Goal: Task Accomplishment & Management: Use online tool/utility

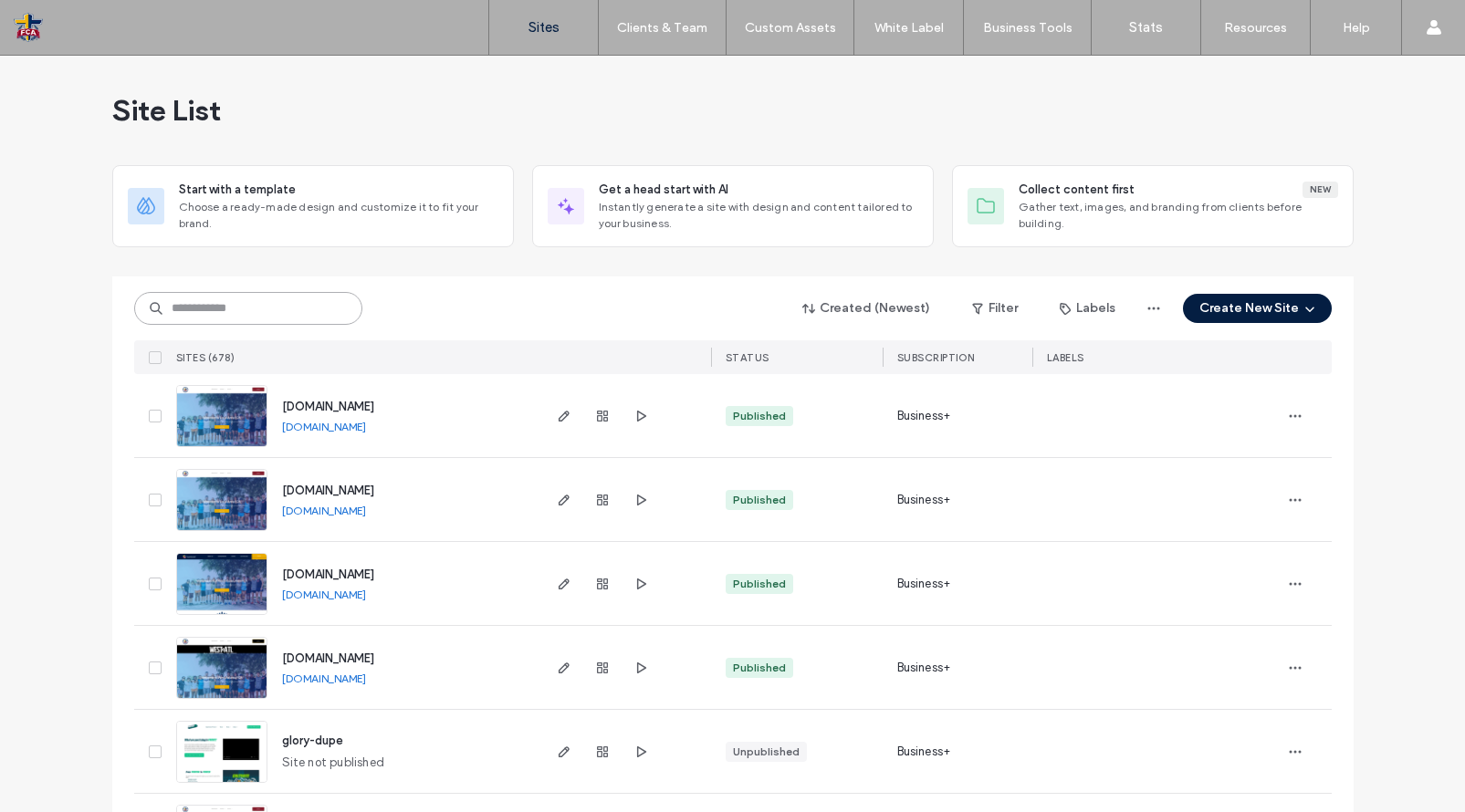
click at [296, 301] on input at bounding box center [248, 309] width 228 height 33
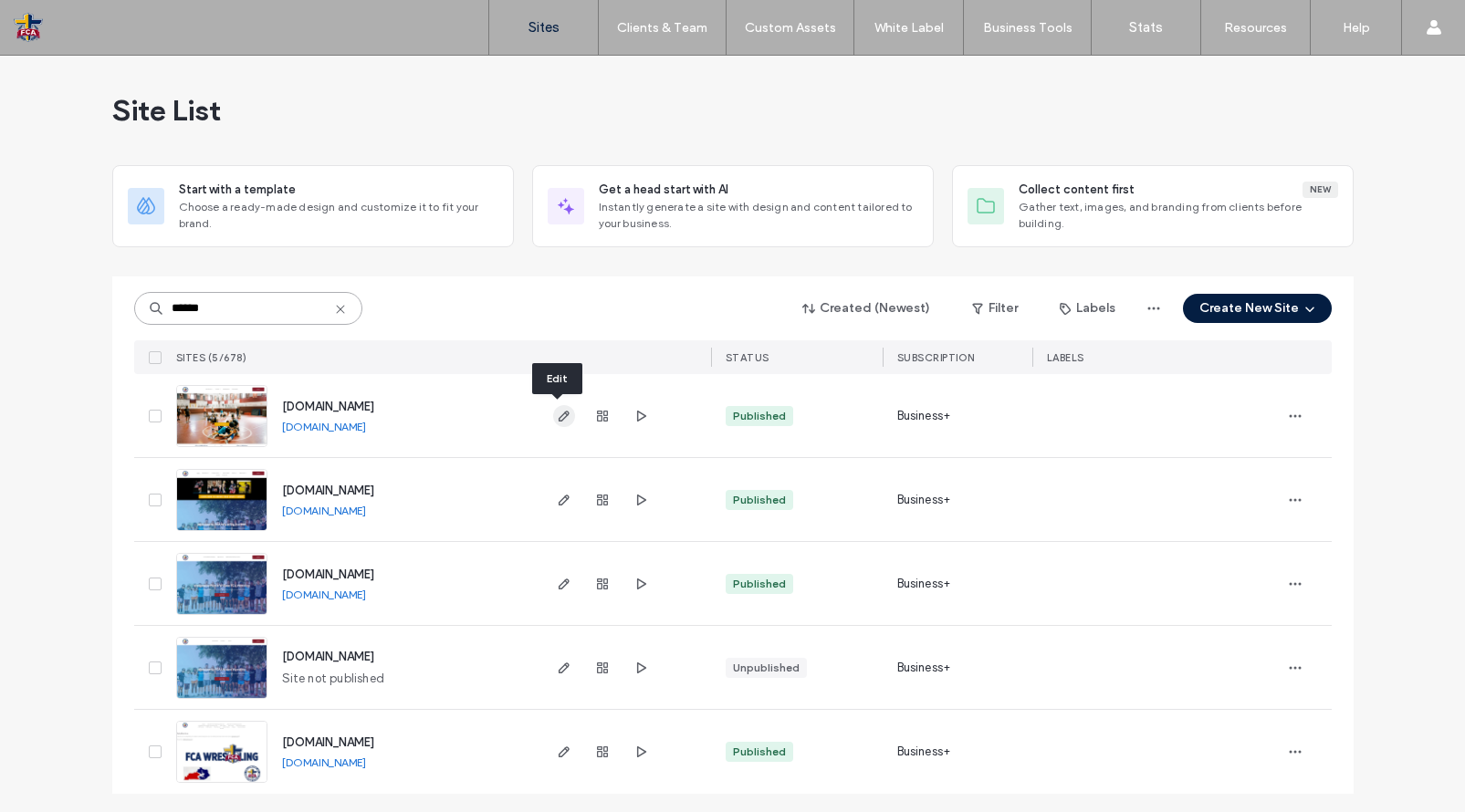
type input "******"
click icon "button"
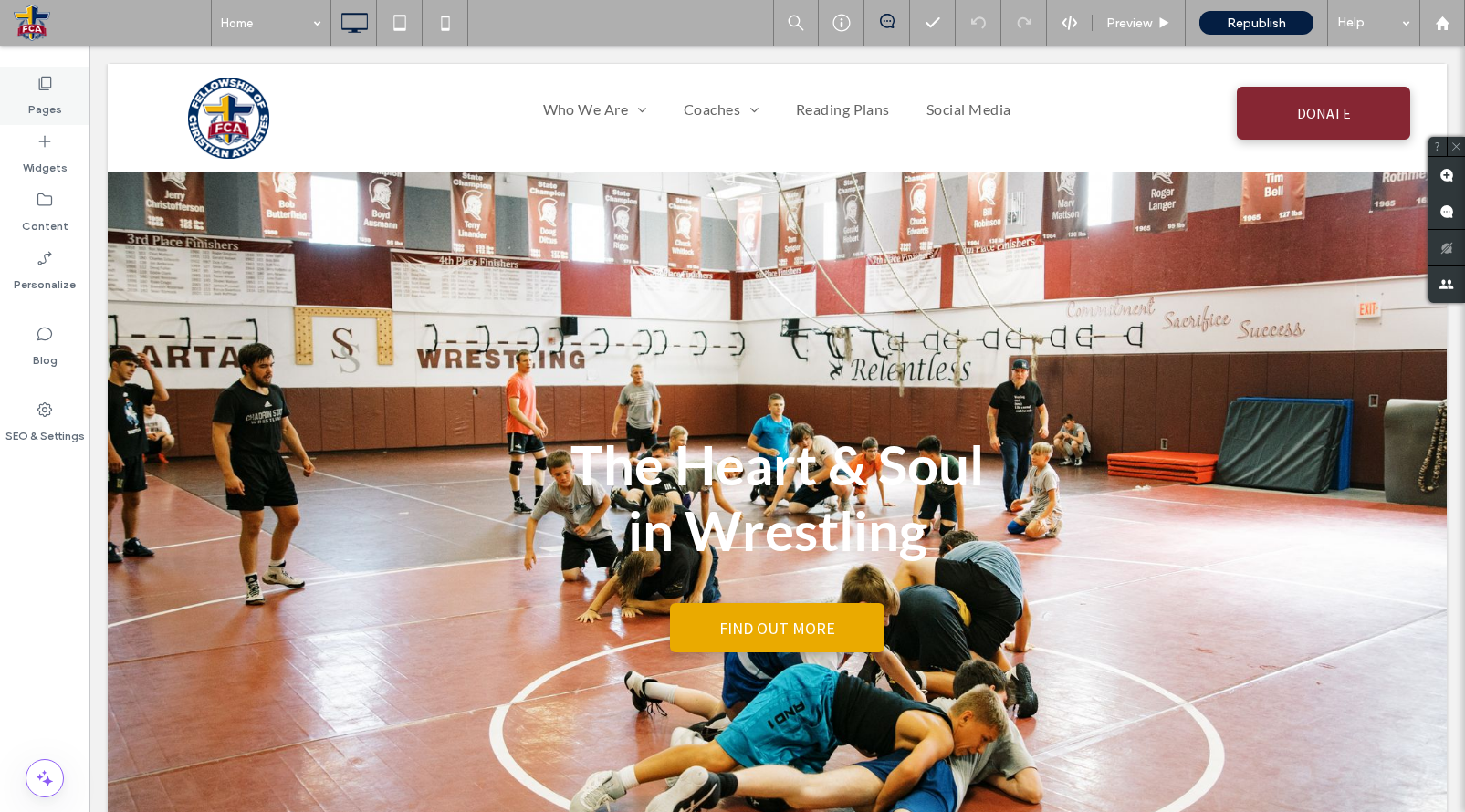
click at [73, 113] on div "Pages" at bounding box center [44, 96] width 89 height 59
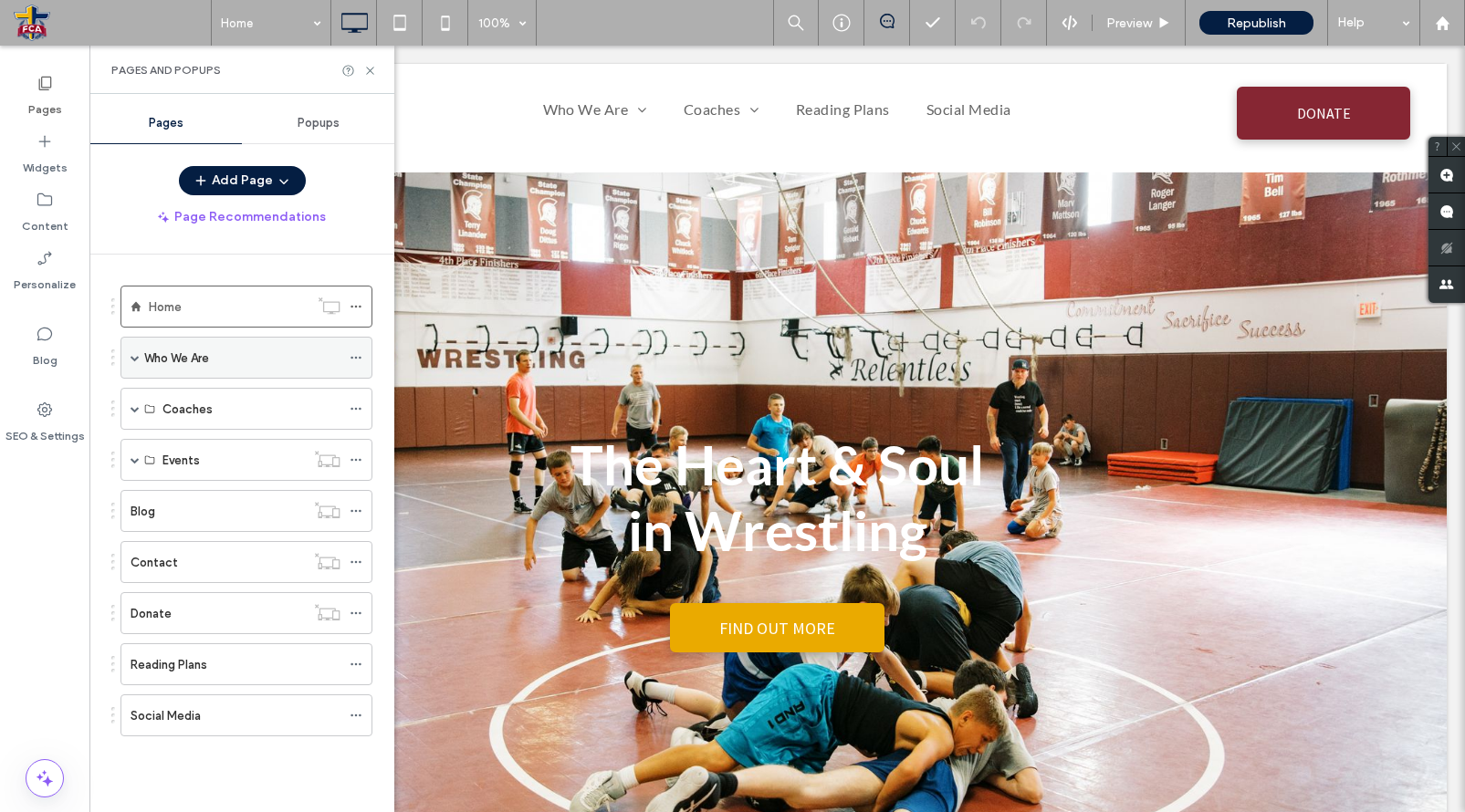
click at [133, 359] on span at bounding box center [134, 357] width 9 height 9
click at [196, 407] on div "Staff" at bounding box center [252, 401] width 178 height 20
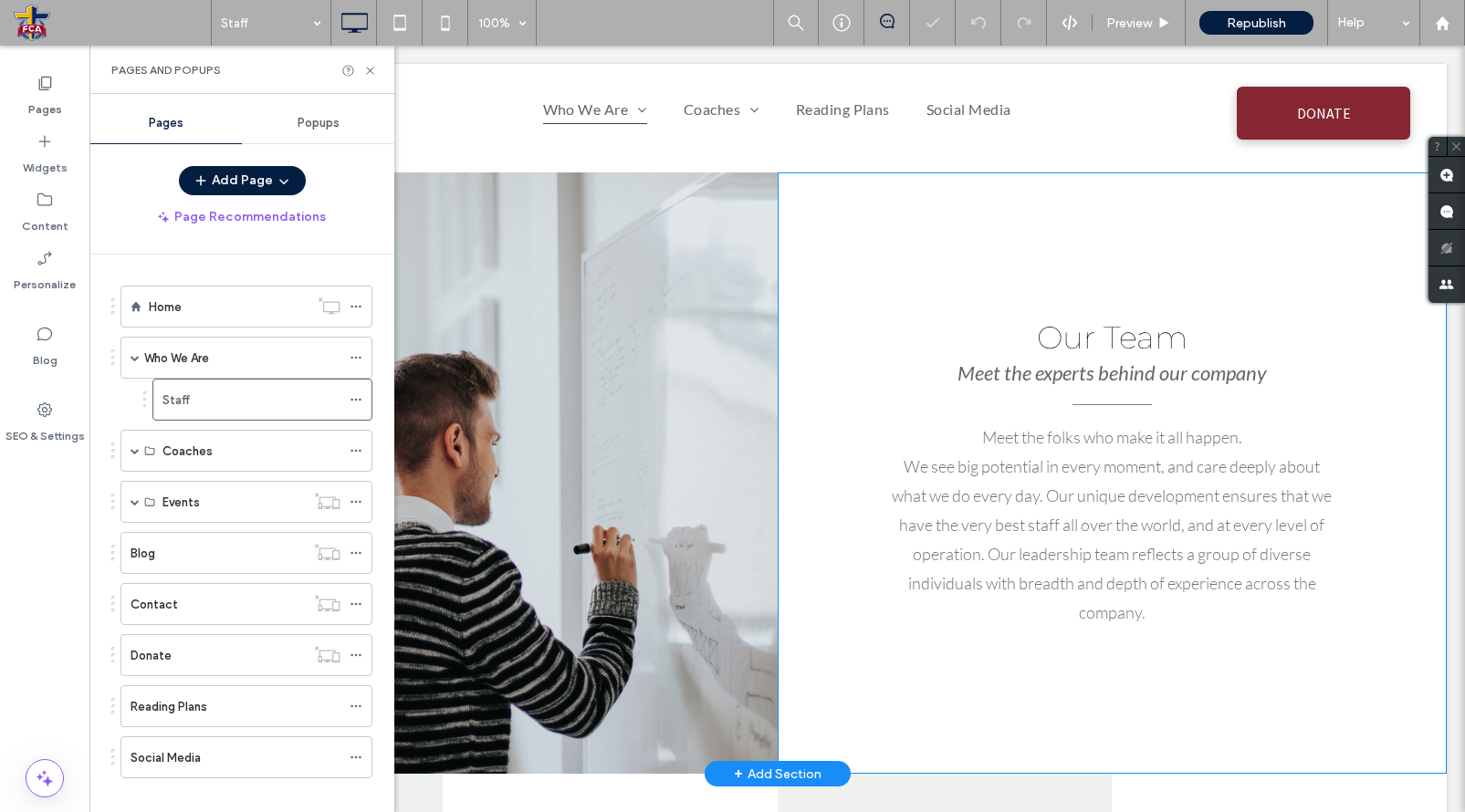
click at [571, 496] on div "Click To Paste" at bounding box center [443, 473] width 670 height 601
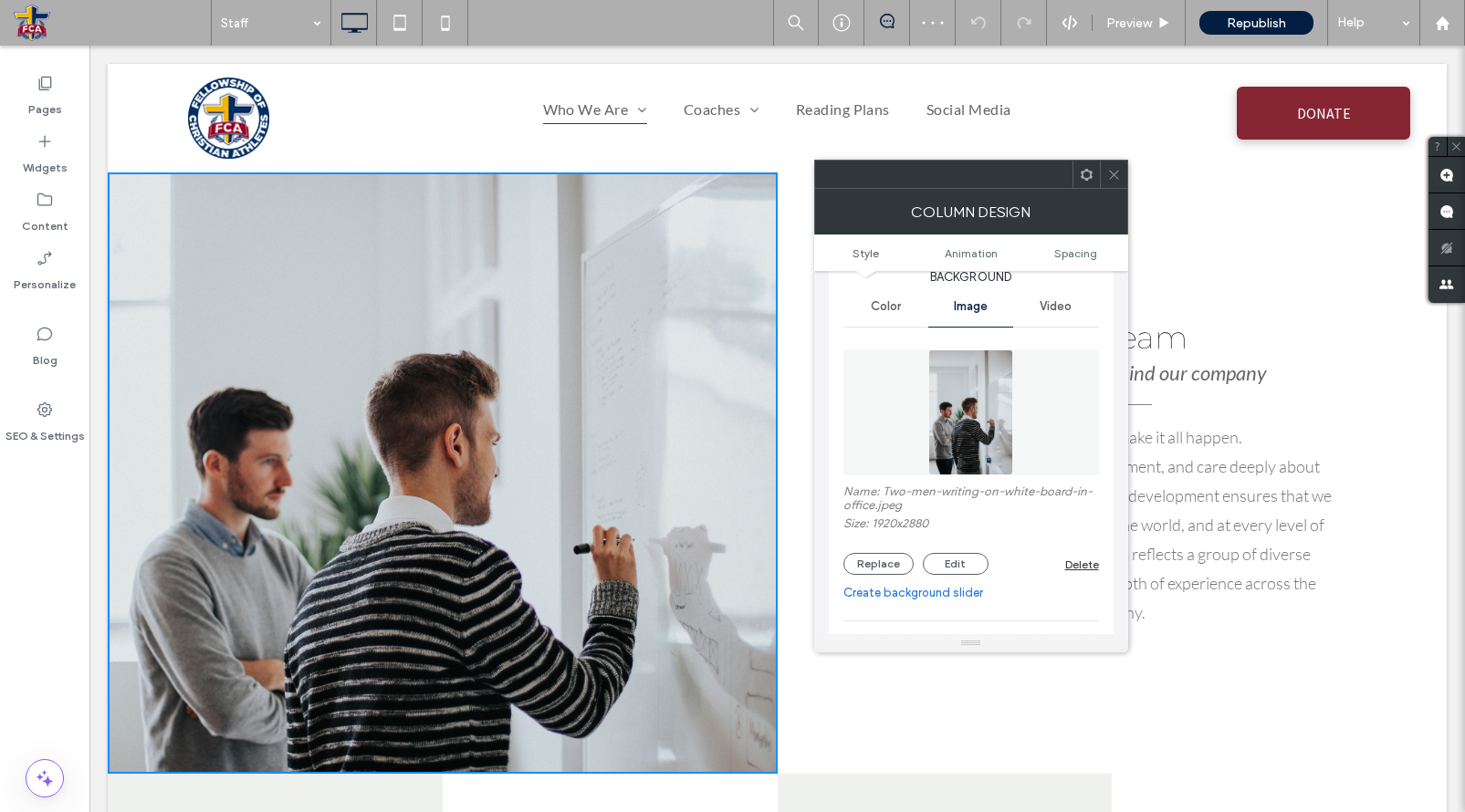
scroll to position [116, 0]
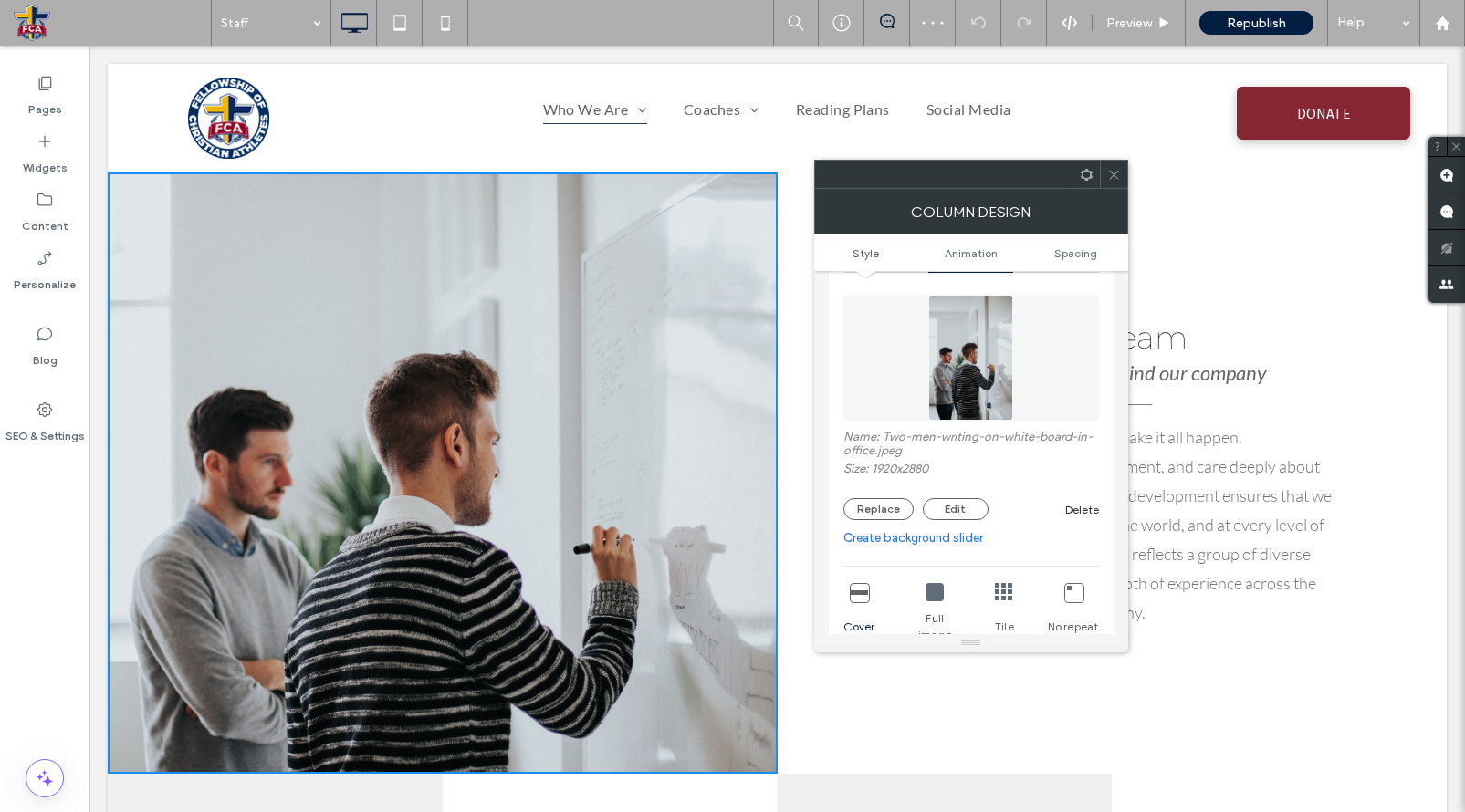
click at [1095, 510] on div "Delete" at bounding box center [1082, 509] width 33 height 14
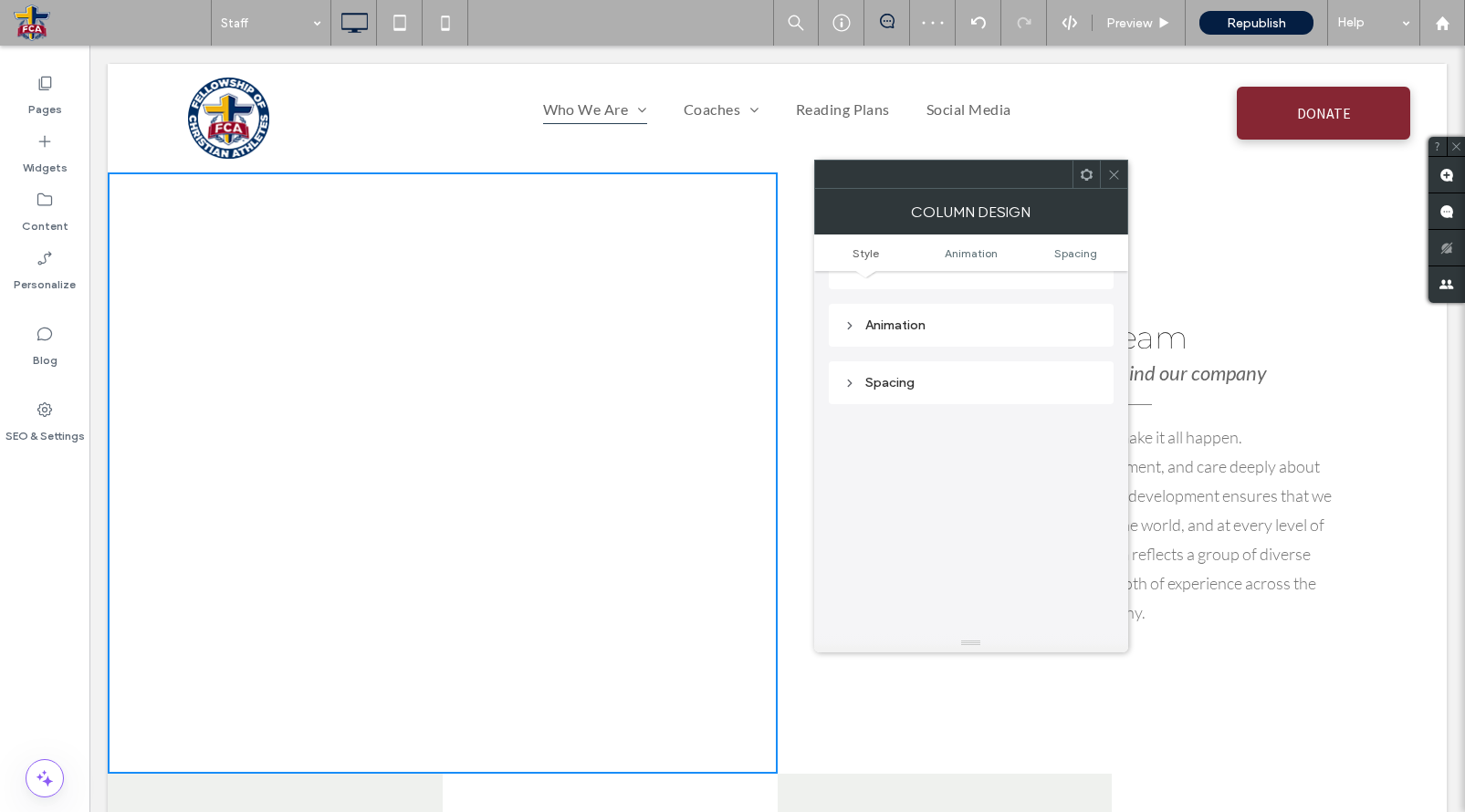
scroll to position [474, 0]
click at [1116, 184] on span at bounding box center [1114, 174] width 14 height 27
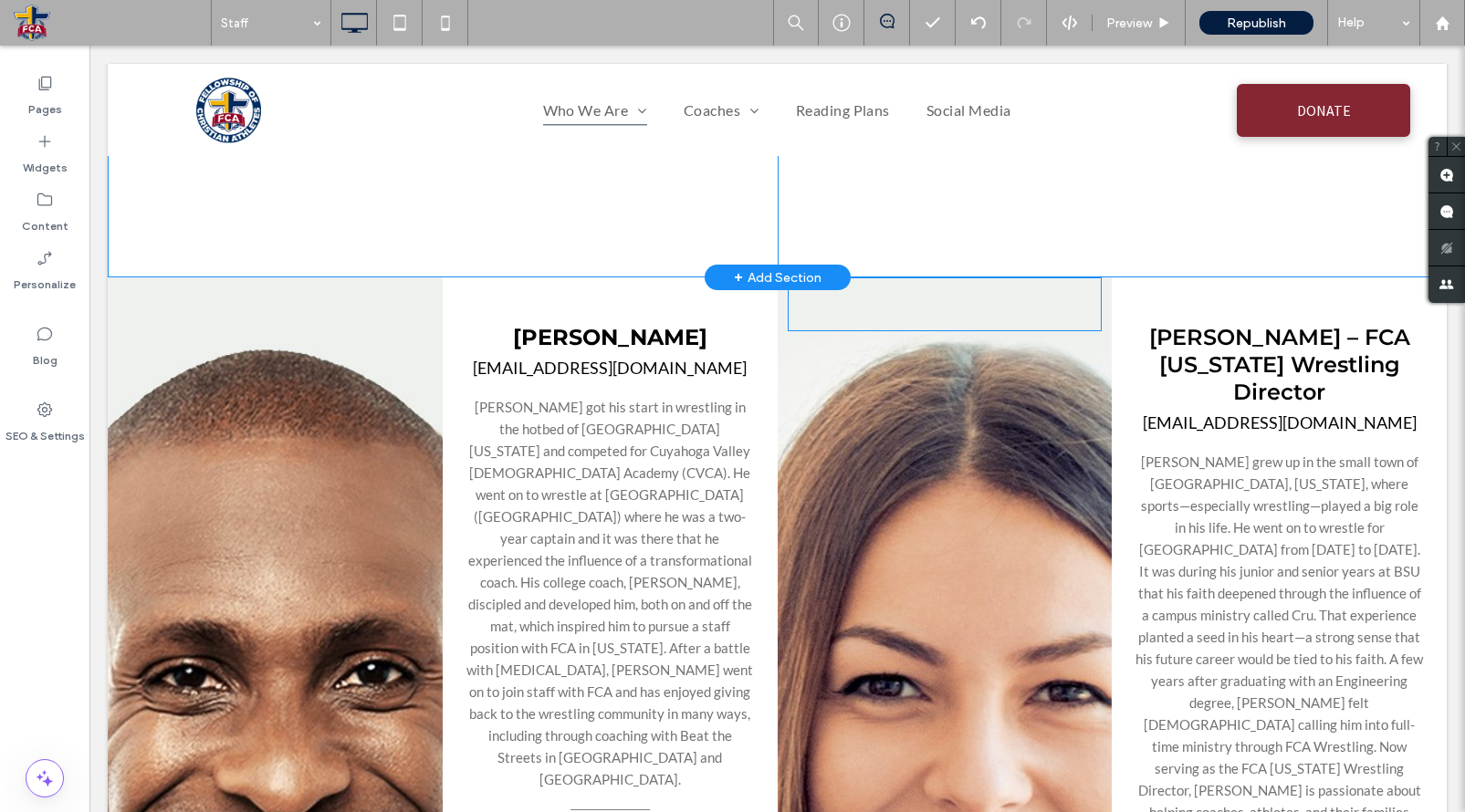
scroll to position [530, 0]
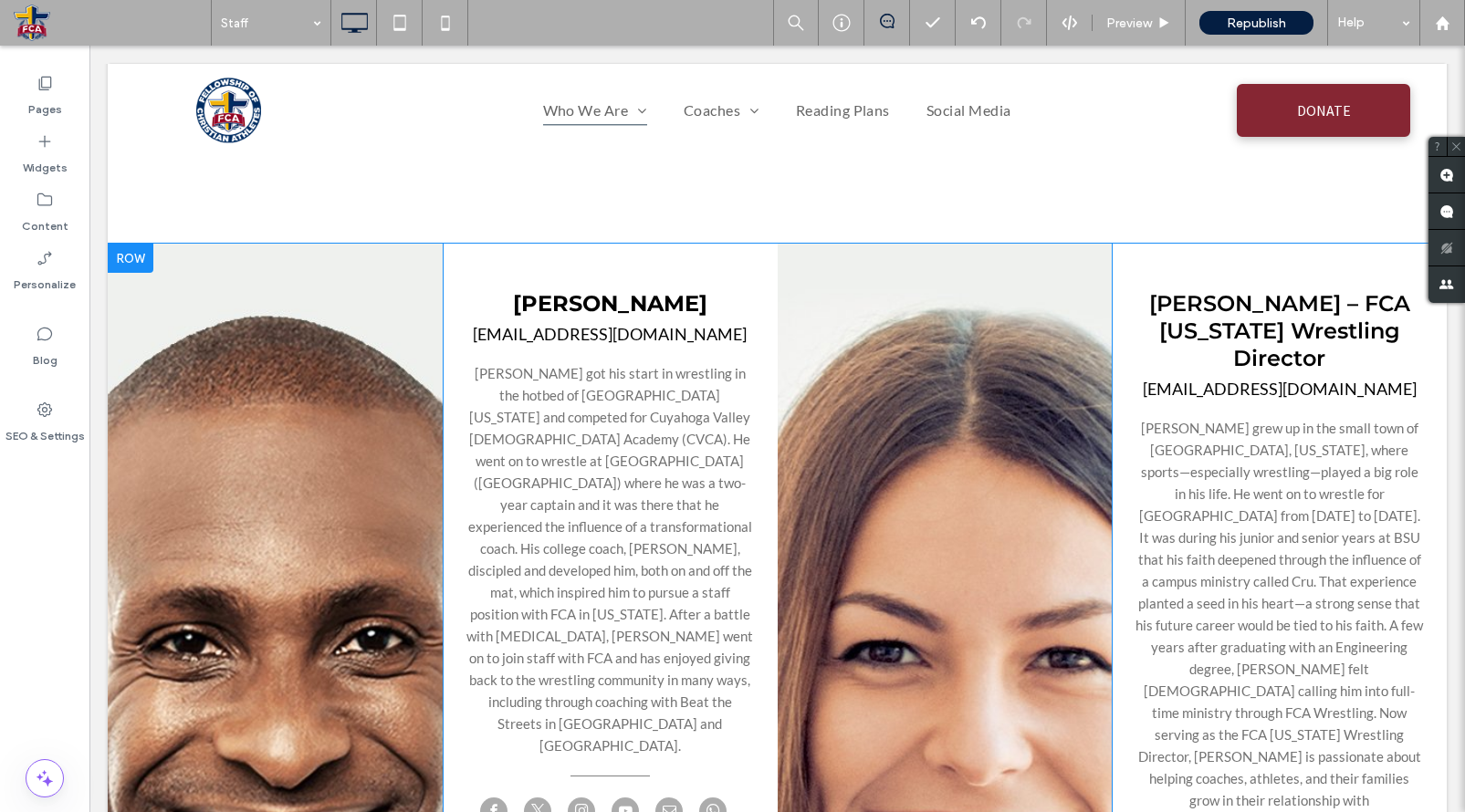
click at [867, 454] on div "Click To Paste" at bounding box center [946, 761] width 335 height 1034
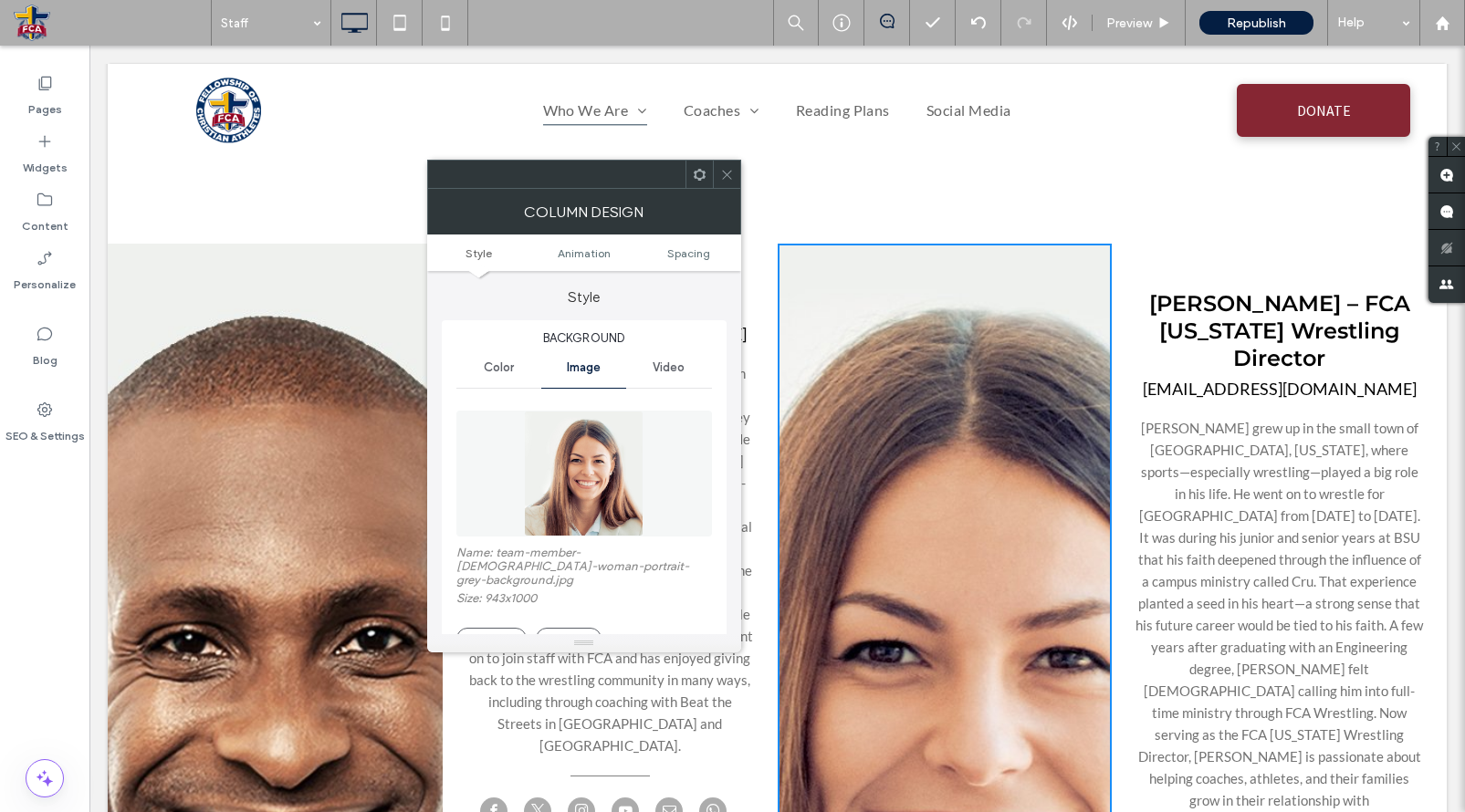
click at [894, 484] on div "Click To Paste" at bounding box center [946, 761] width 335 height 1034
click at [687, 633] on div "Delete" at bounding box center [695, 640] width 33 height 14
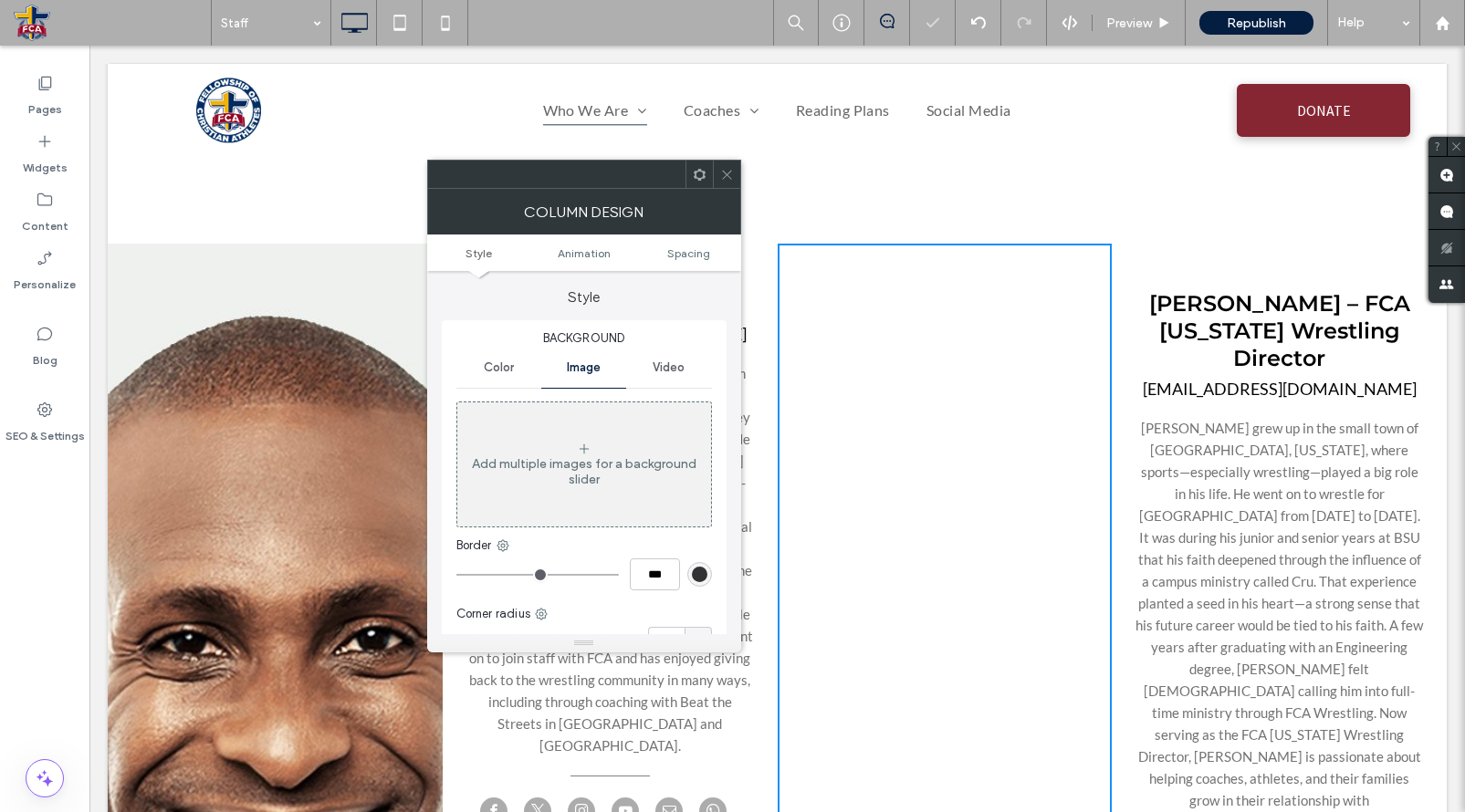
click at [378, 541] on div "Click To Paste" at bounding box center [275, 761] width 335 height 1034
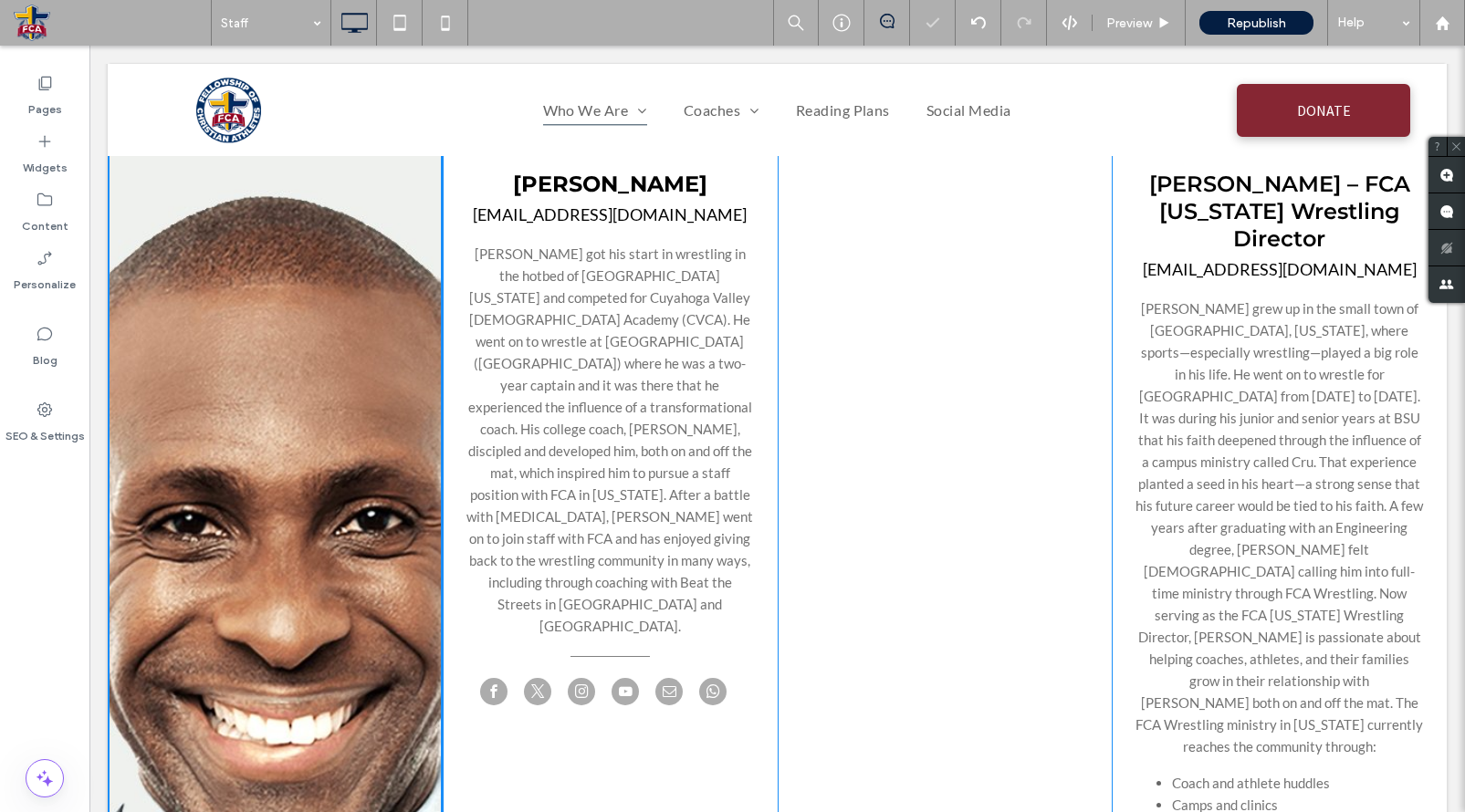
scroll to position [832, 0]
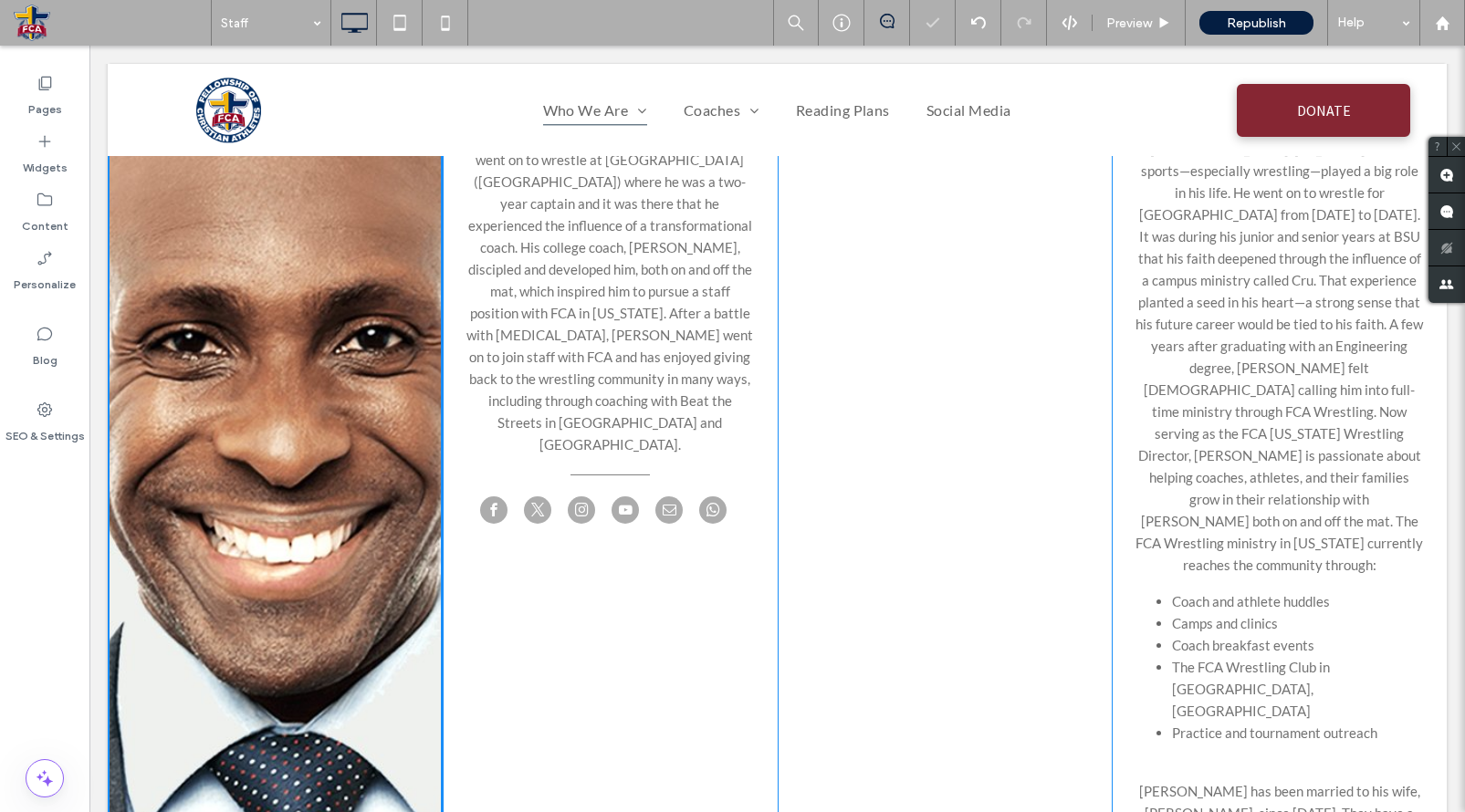
click at [382, 550] on div "Click To Paste" at bounding box center [275, 459] width 335 height 1034
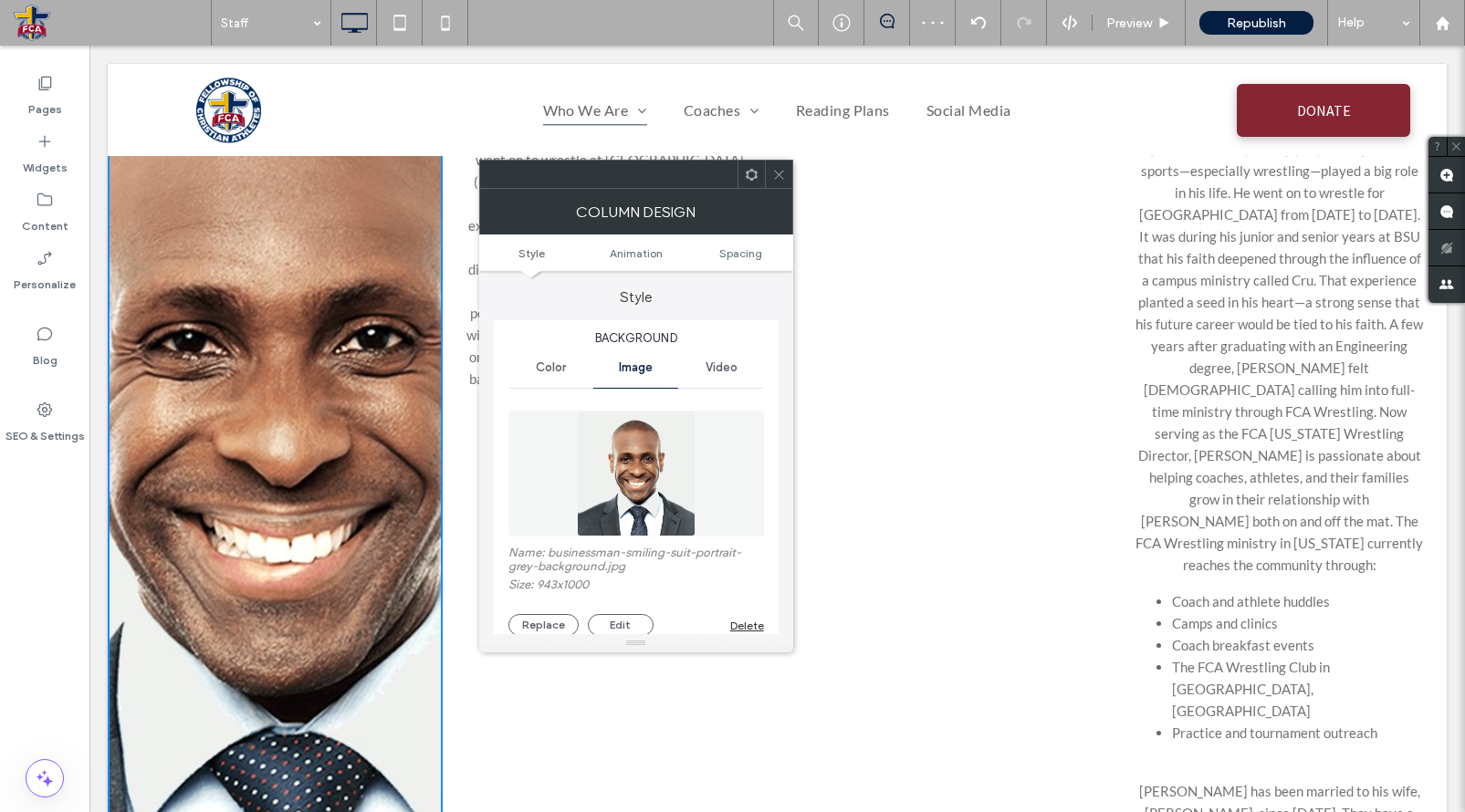
click at [729, 622] on div "Replace Edit Delete" at bounding box center [636, 625] width 256 height 22
click at [734, 622] on div "Delete" at bounding box center [747, 626] width 33 height 14
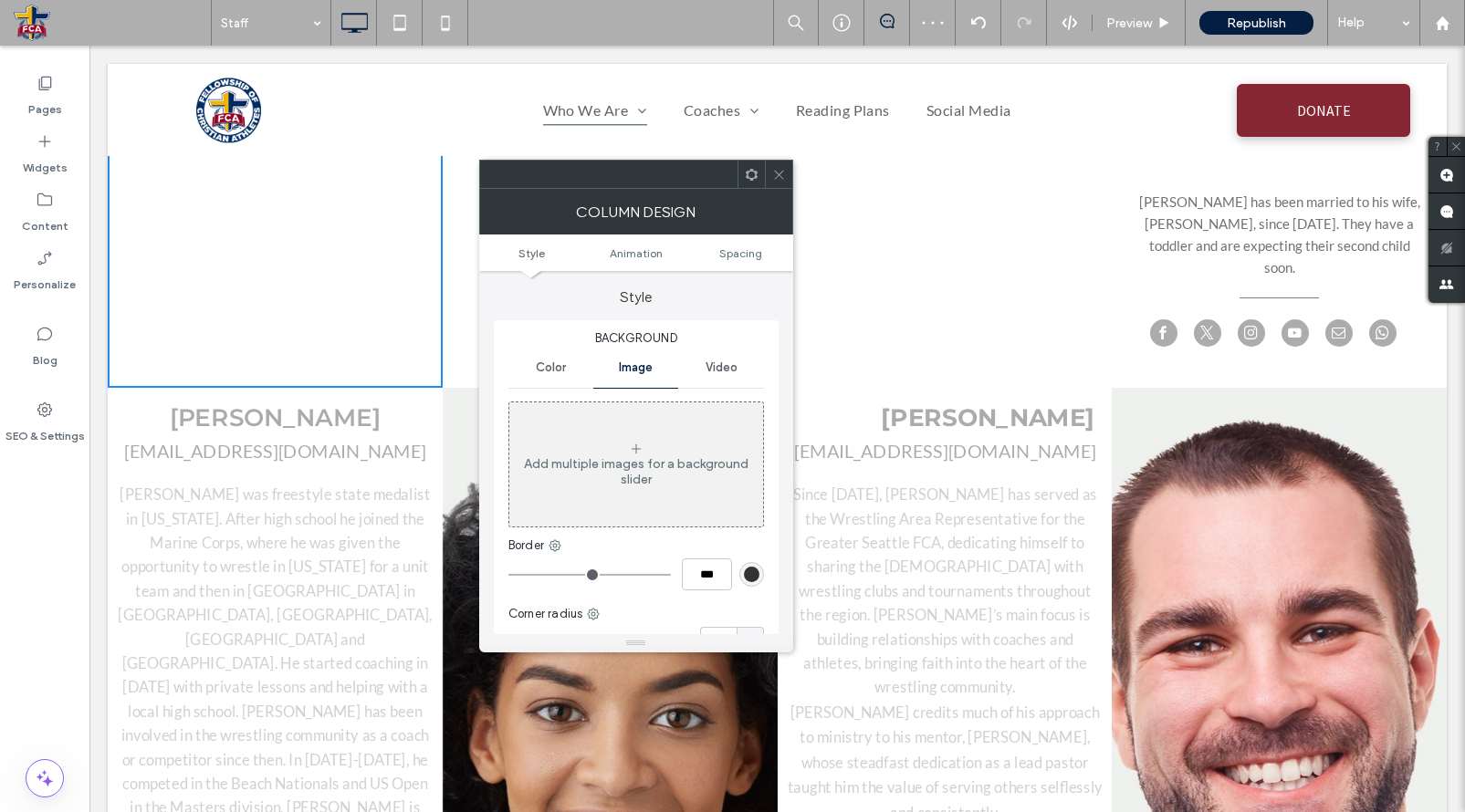
scroll to position [1549, 0]
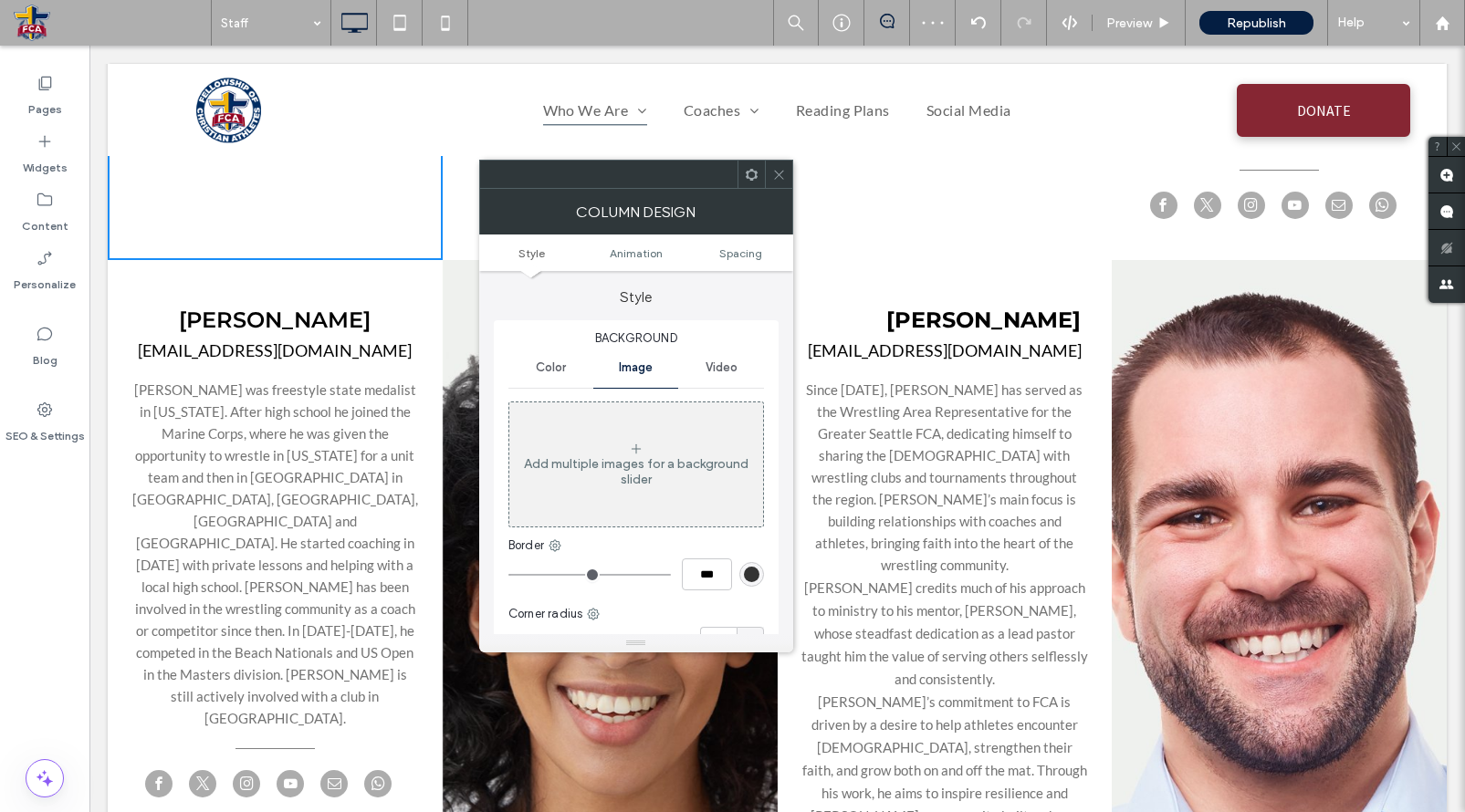
click at [773, 172] on icon at bounding box center [779, 174] width 14 height 14
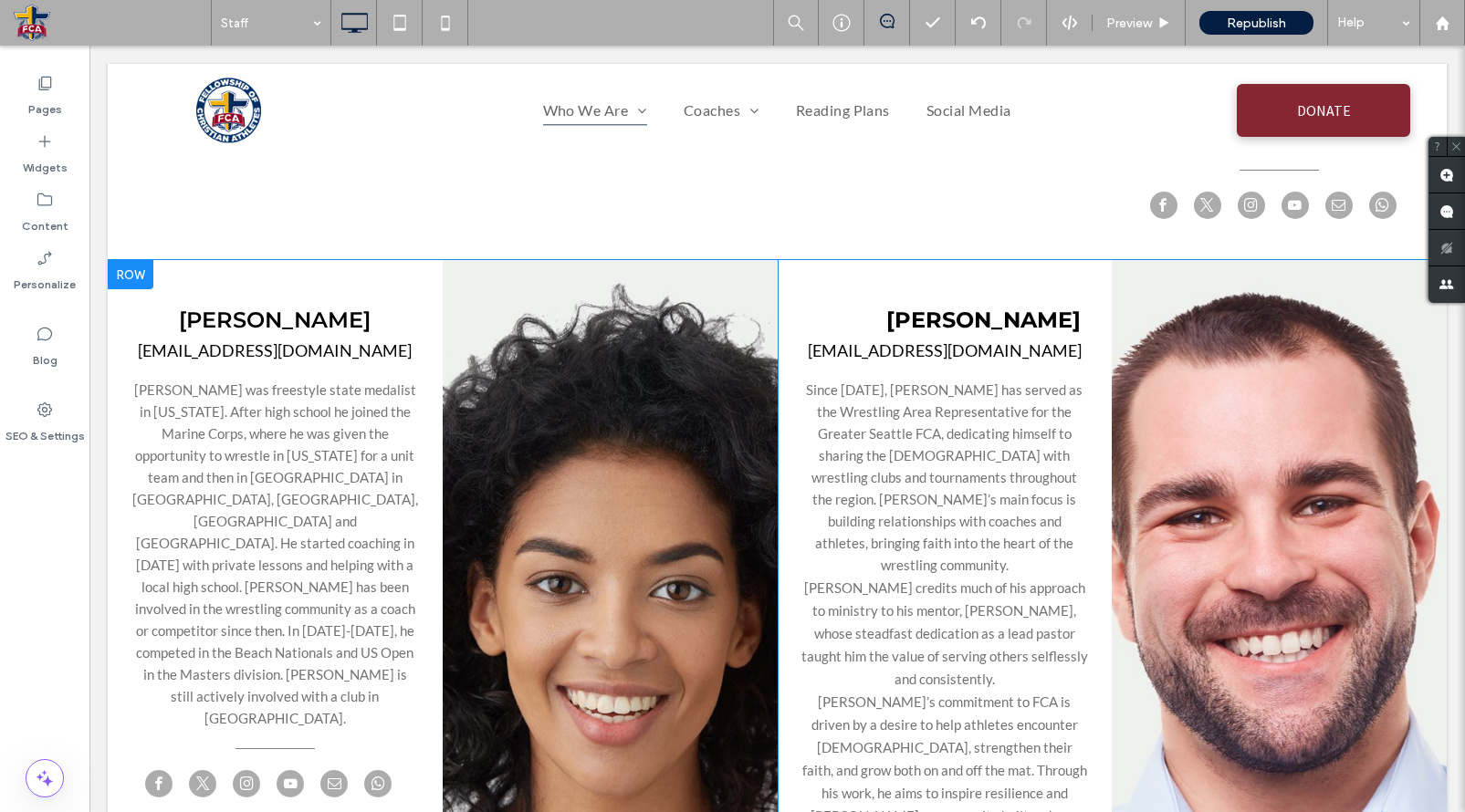
click at [611, 385] on div "Click To Paste" at bounding box center [610, 620] width 335 height 722
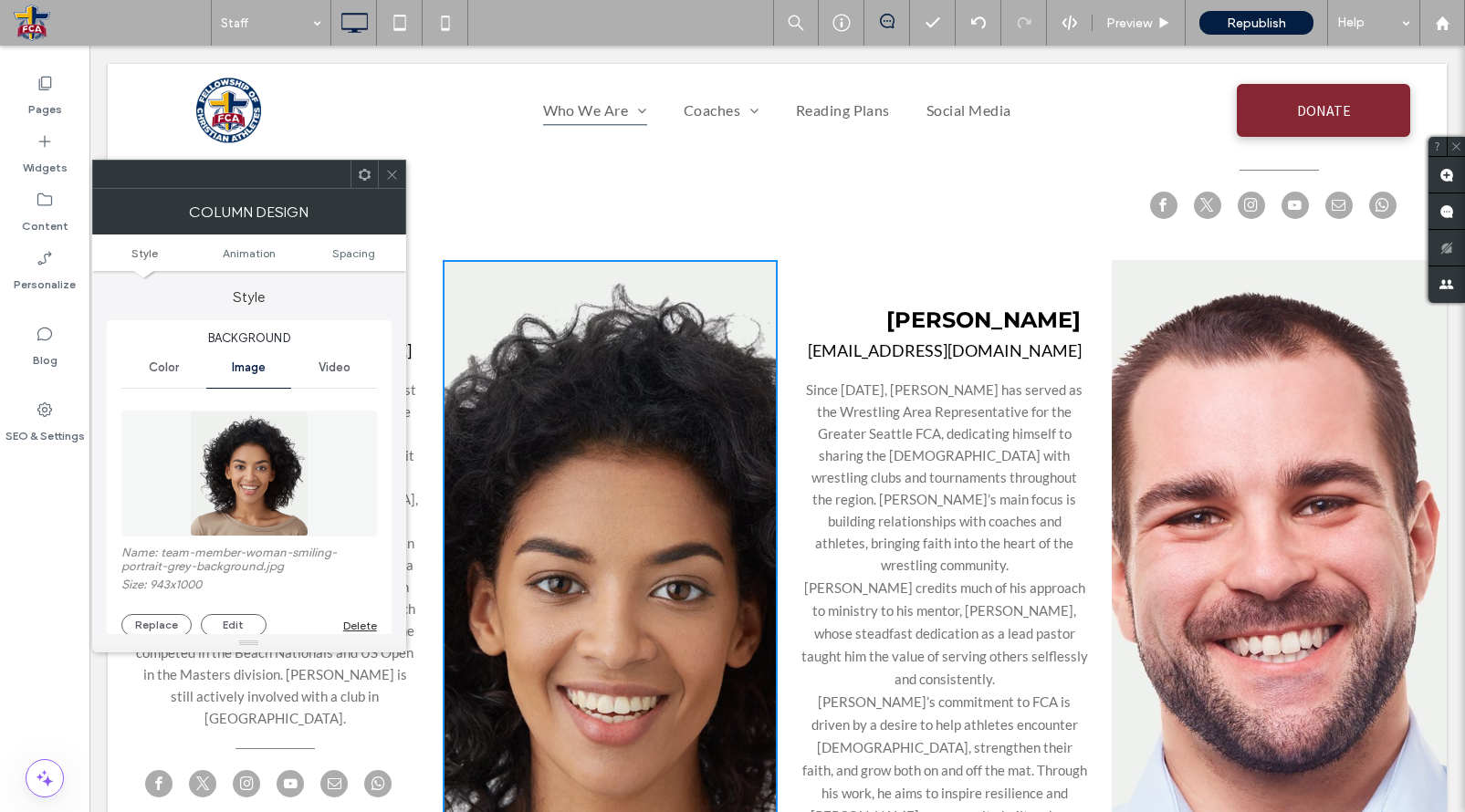
click at [353, 628] on div "Delete" at bounding box center [360, 626] width 33 height 14
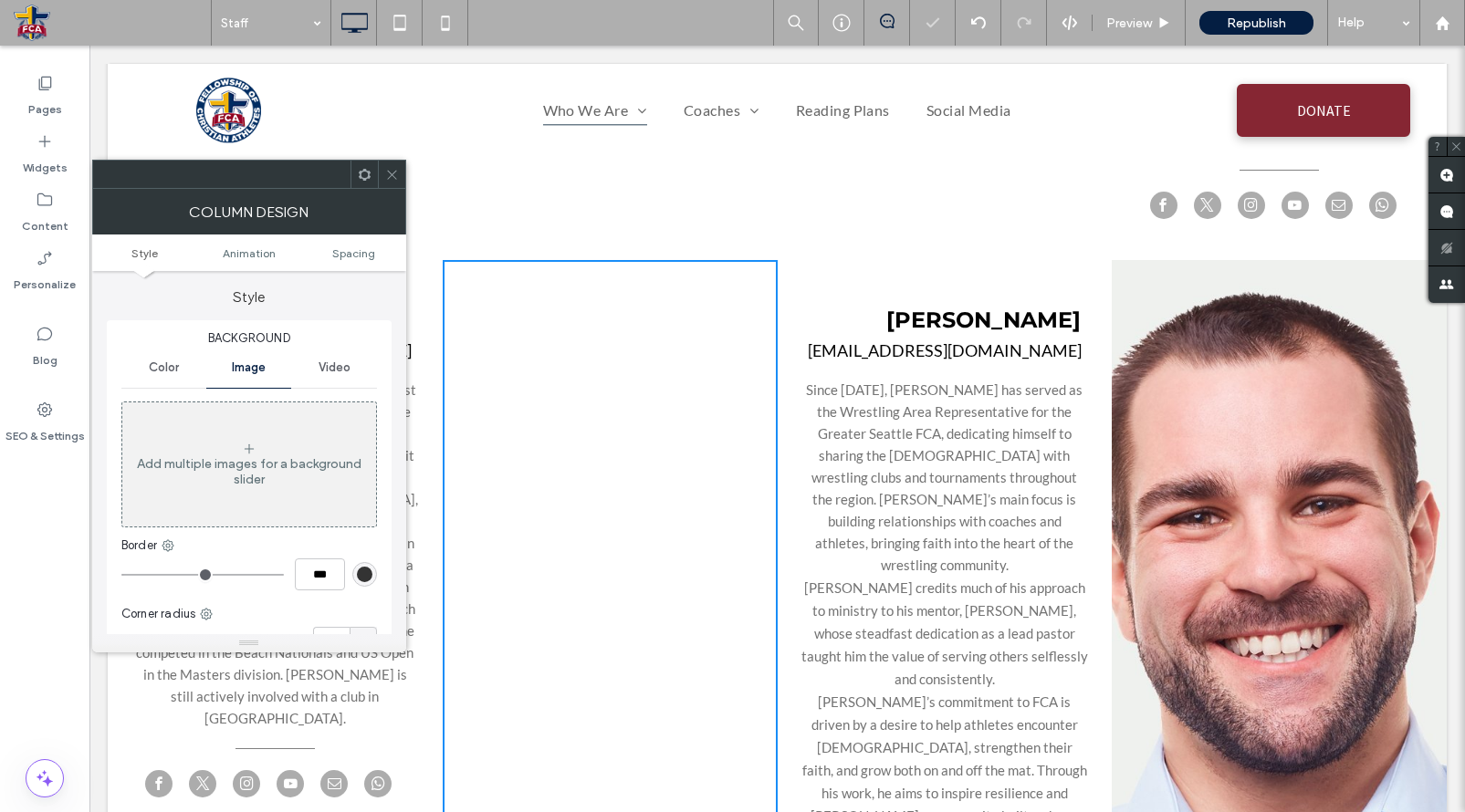
click at [872, 693] on span "Pete’s commitment to FCA is driven by a desire to help athletes encounter Chris…" at bounding box center [945, 782] width 285 height 176
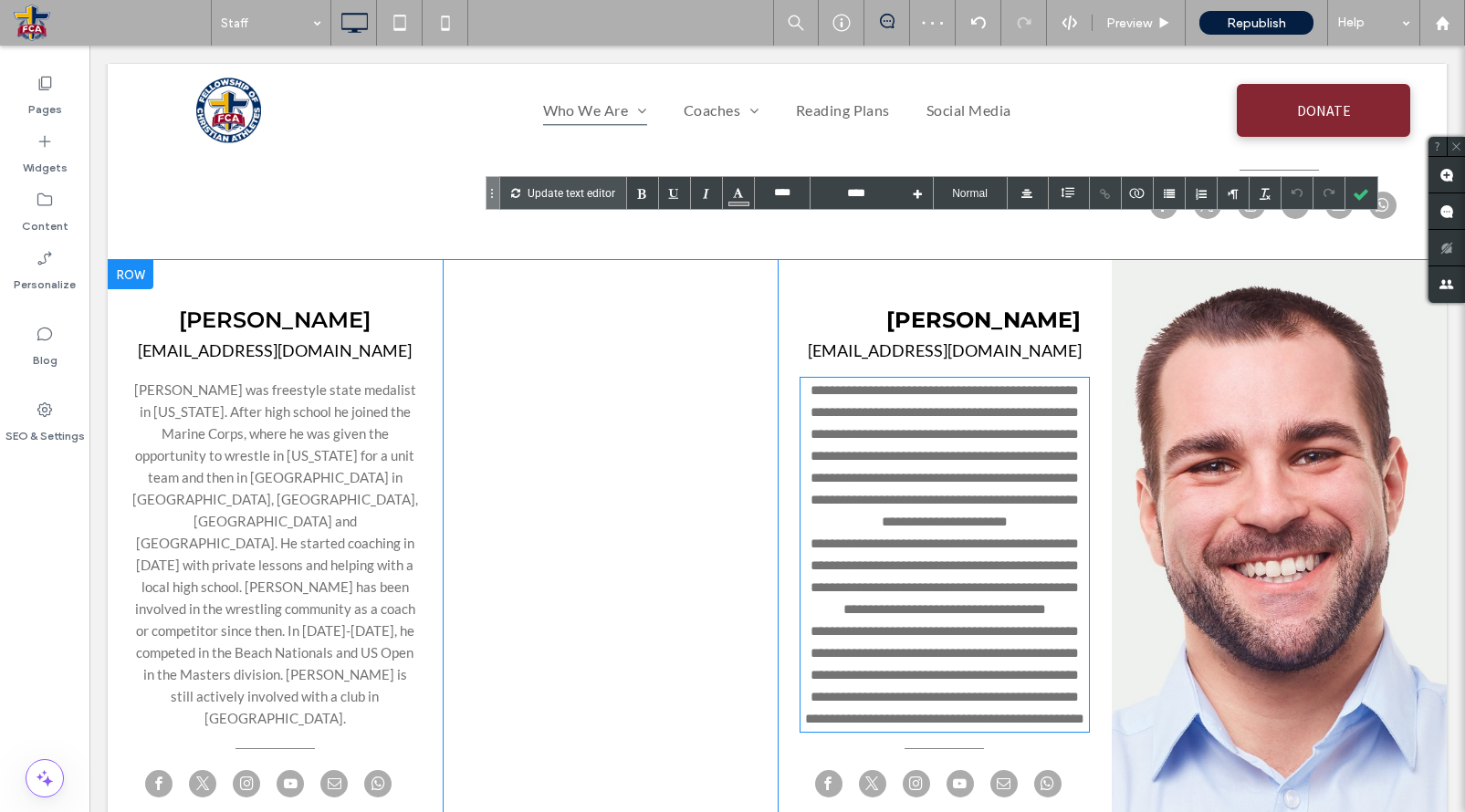
click at [1213, 502] on div "Click To Paste" at bounding box center [1280, 549] width 335 height 579
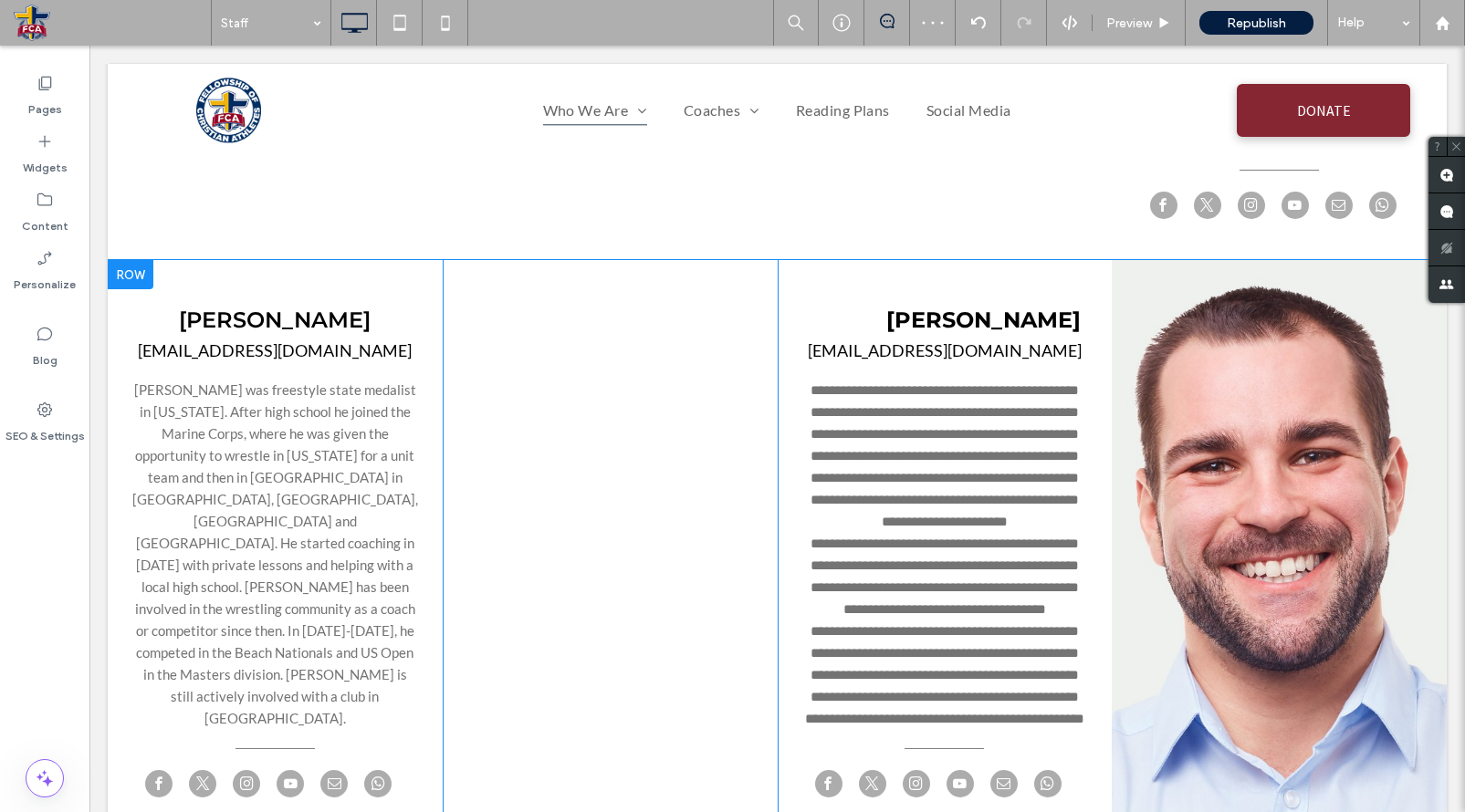
click at [1363, 353] on div "Click To Paste" at bounding box center [1280, 549] width 335 height 579
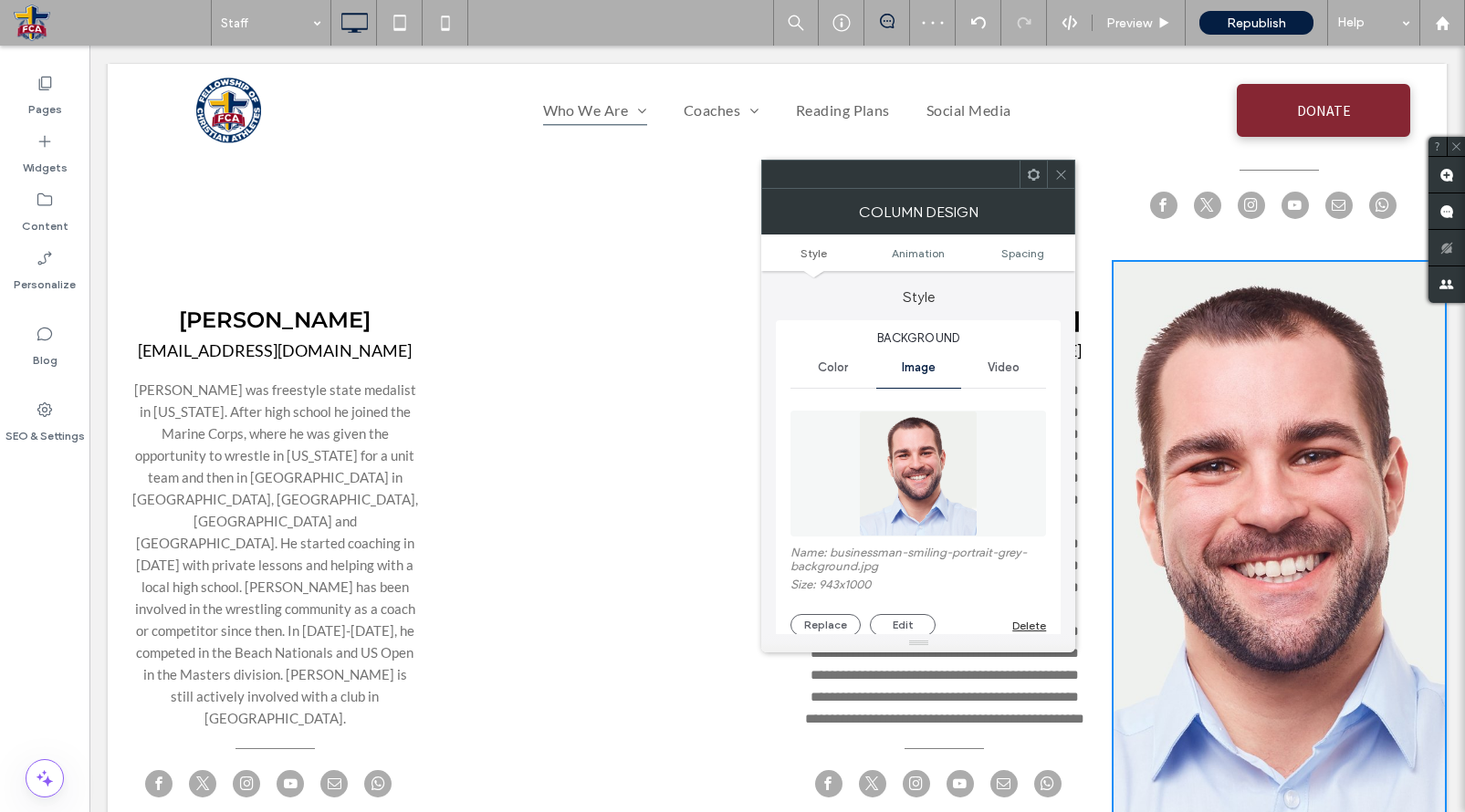
click at [1033, 626] on div "Delete" at bounding box center [1029, 626] width 33 height 14
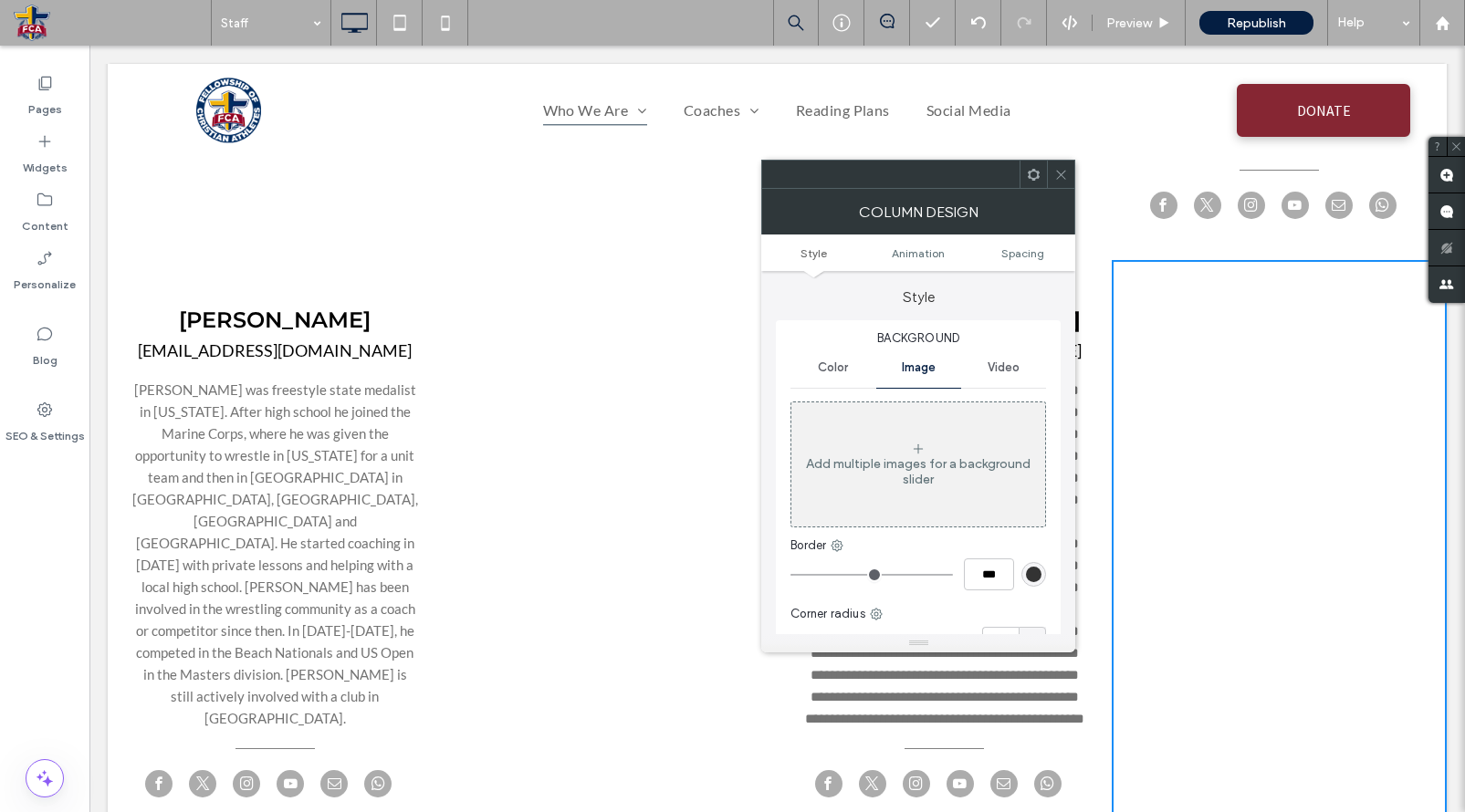
scroll to position [2095, 0]
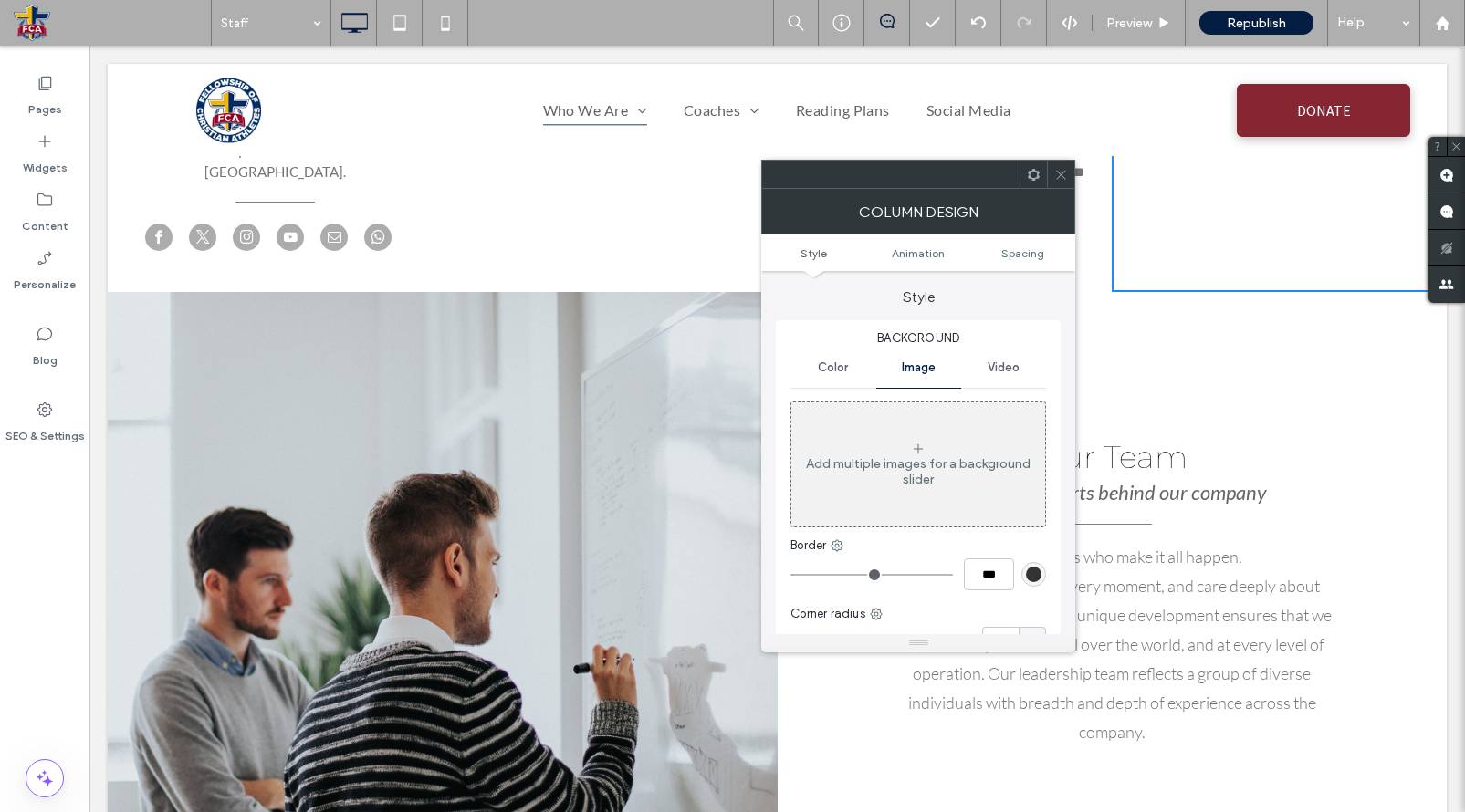
click at [1055, 167] on icon at bounding box center [1061, 174] width 14 height 14
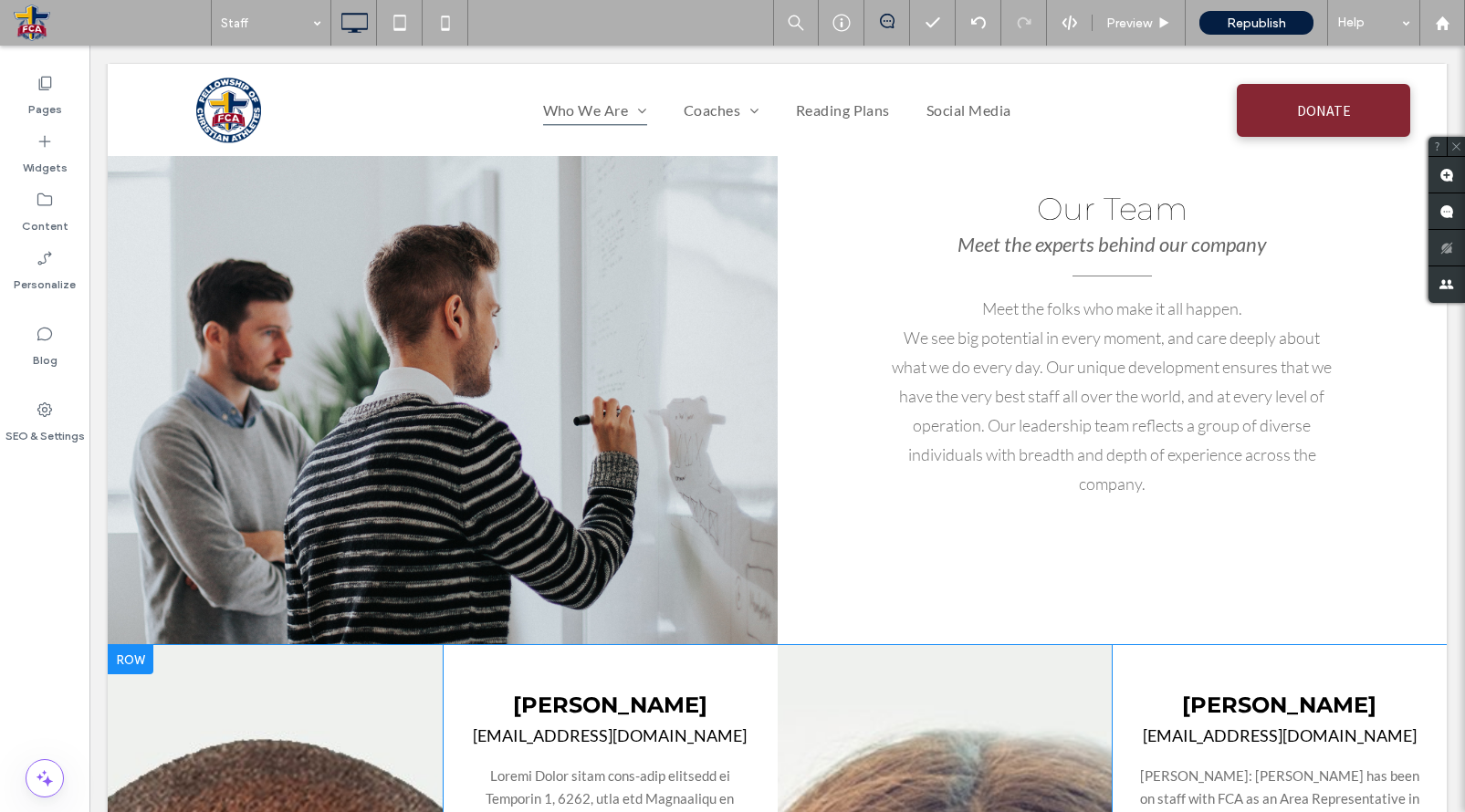
scroll to position [2319, 0]
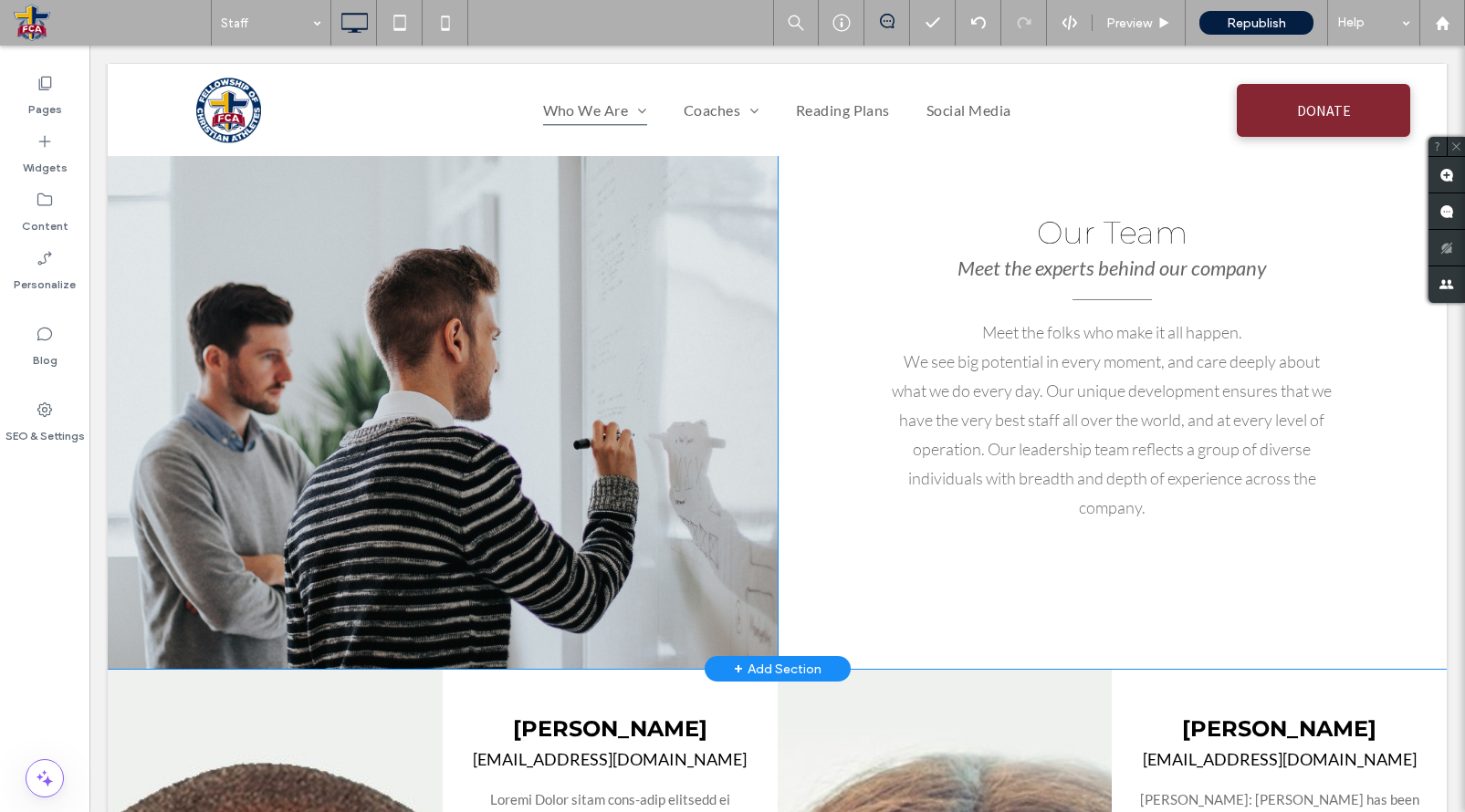
click at [577, 365] on div "Click To Paste" at bounding box center [443, 368] width 670 height 601
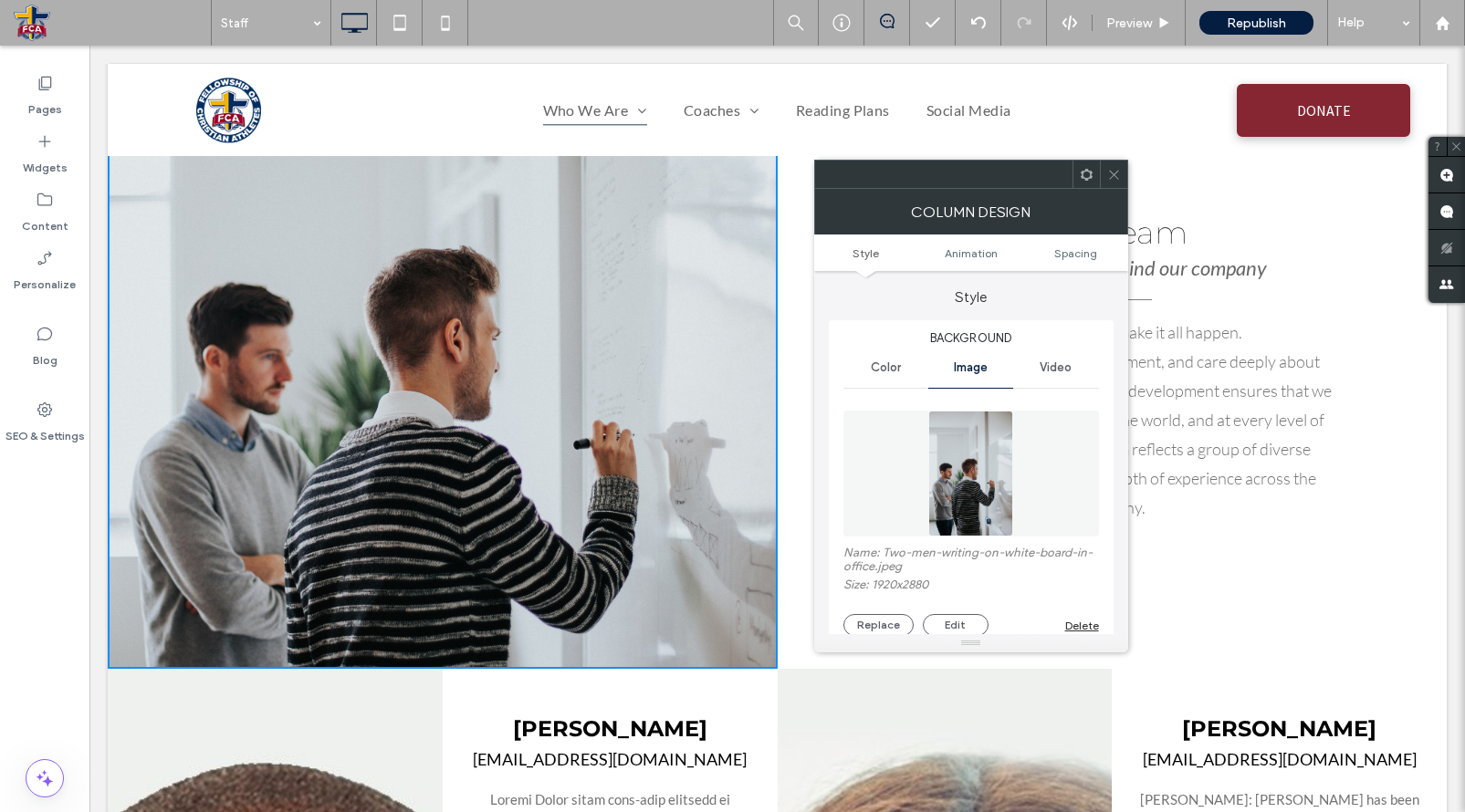
click at [1071, 619] on div "Delete" at bounding box center [1082, 626] width 33 height 14
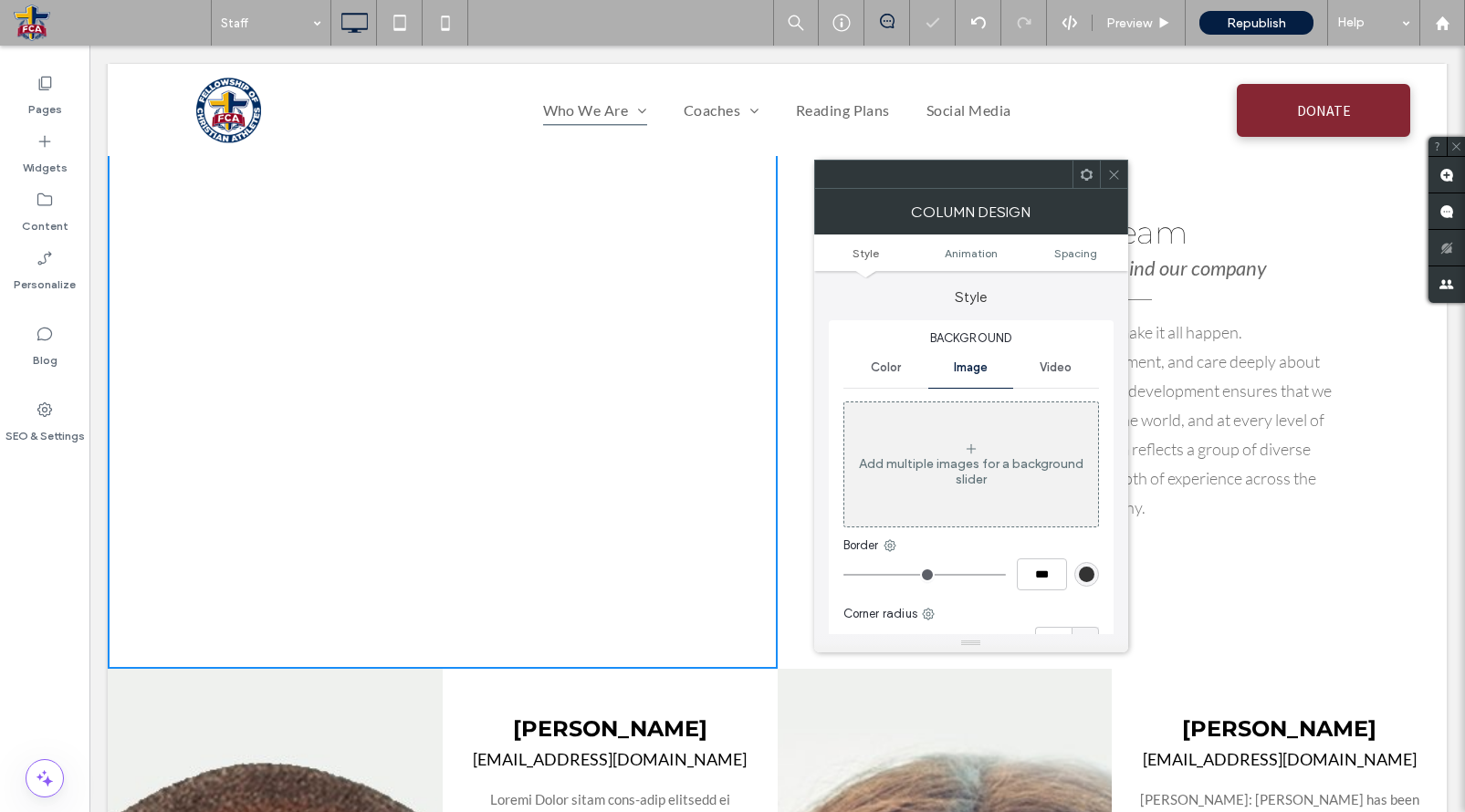
click at [1112, 167] on icon at bounding box center [1114, 174] width 14 height 14
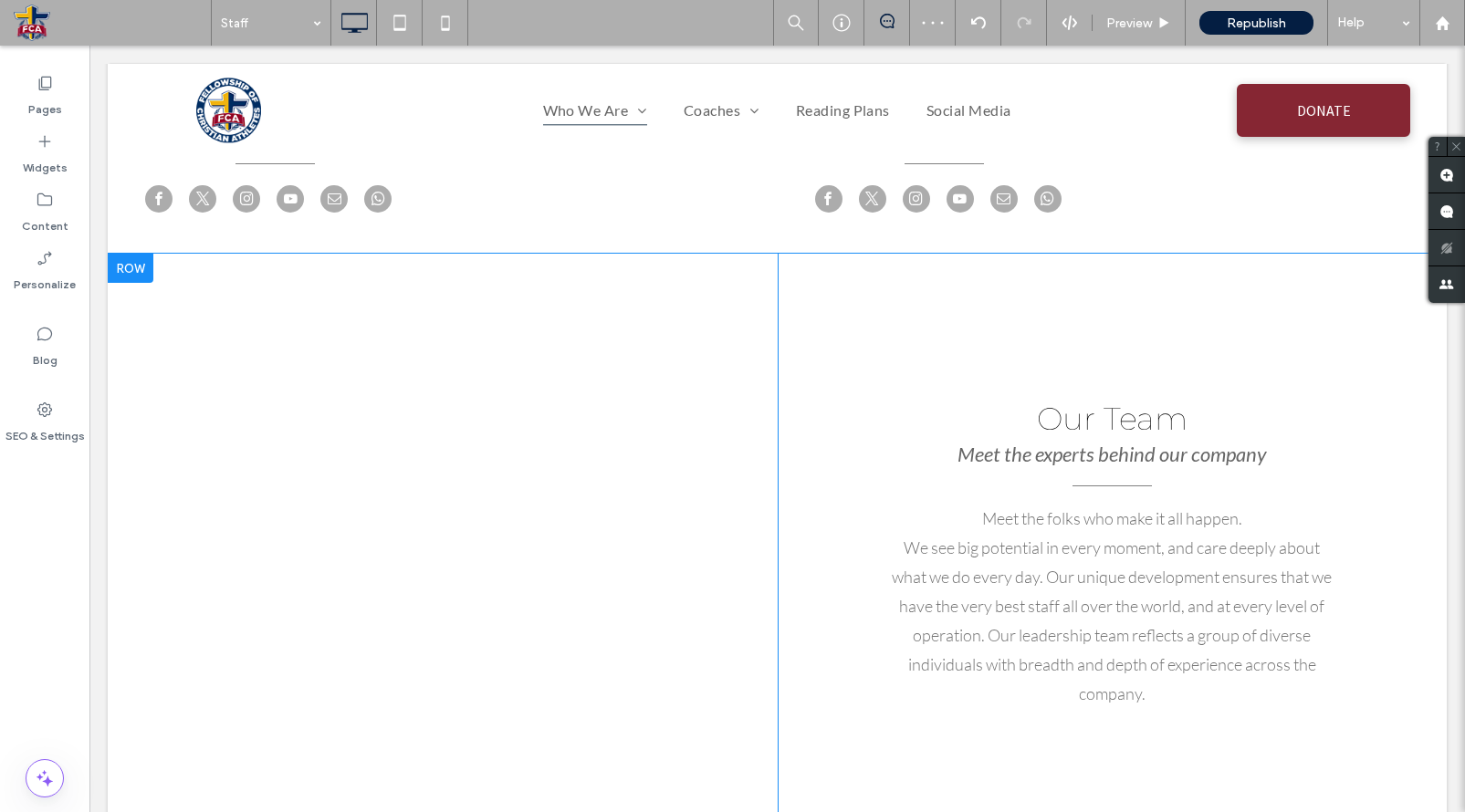
scroll to position [2121, 0]
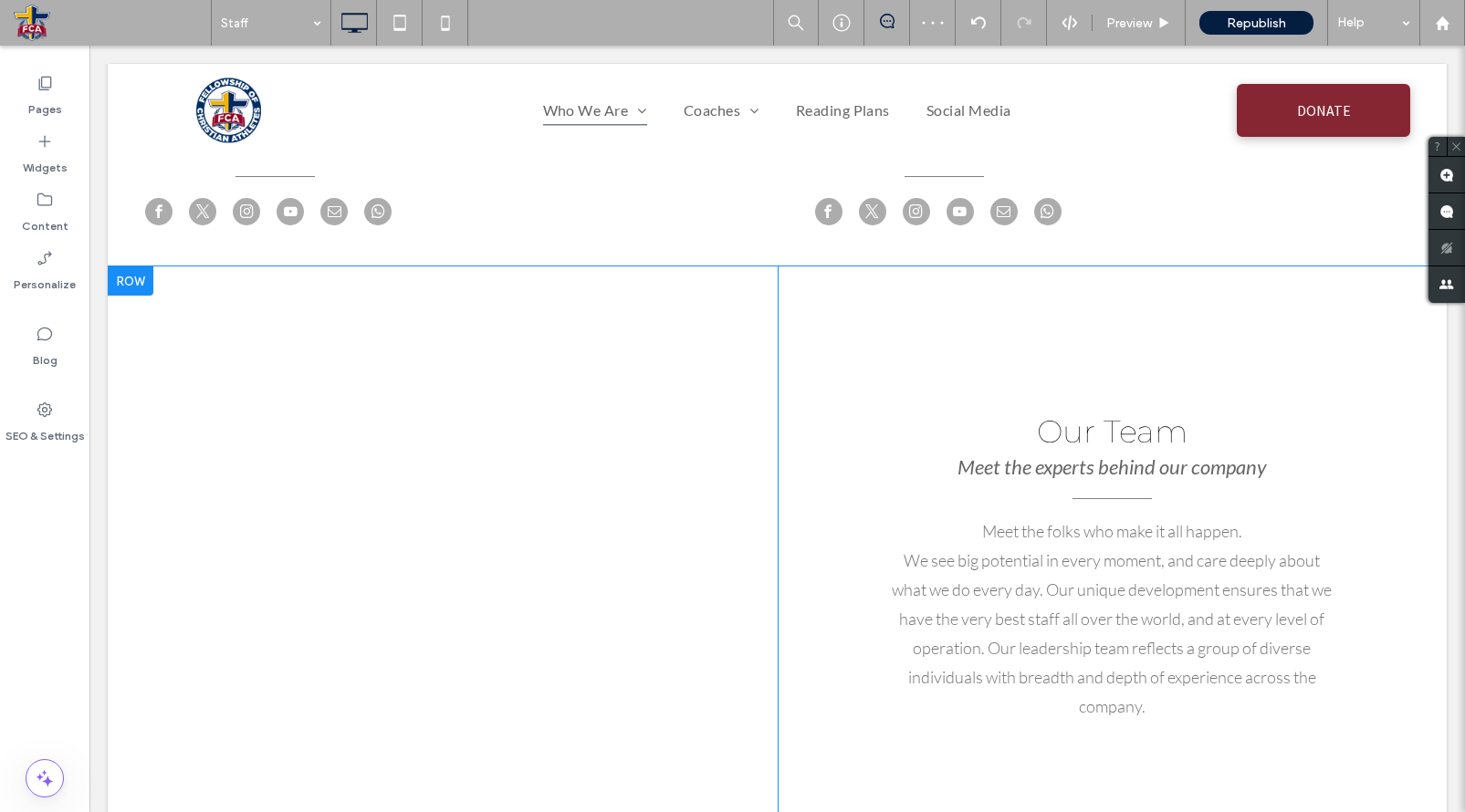
click at [143, 266] on div at bounding box center [130, 281] width 46 height 29
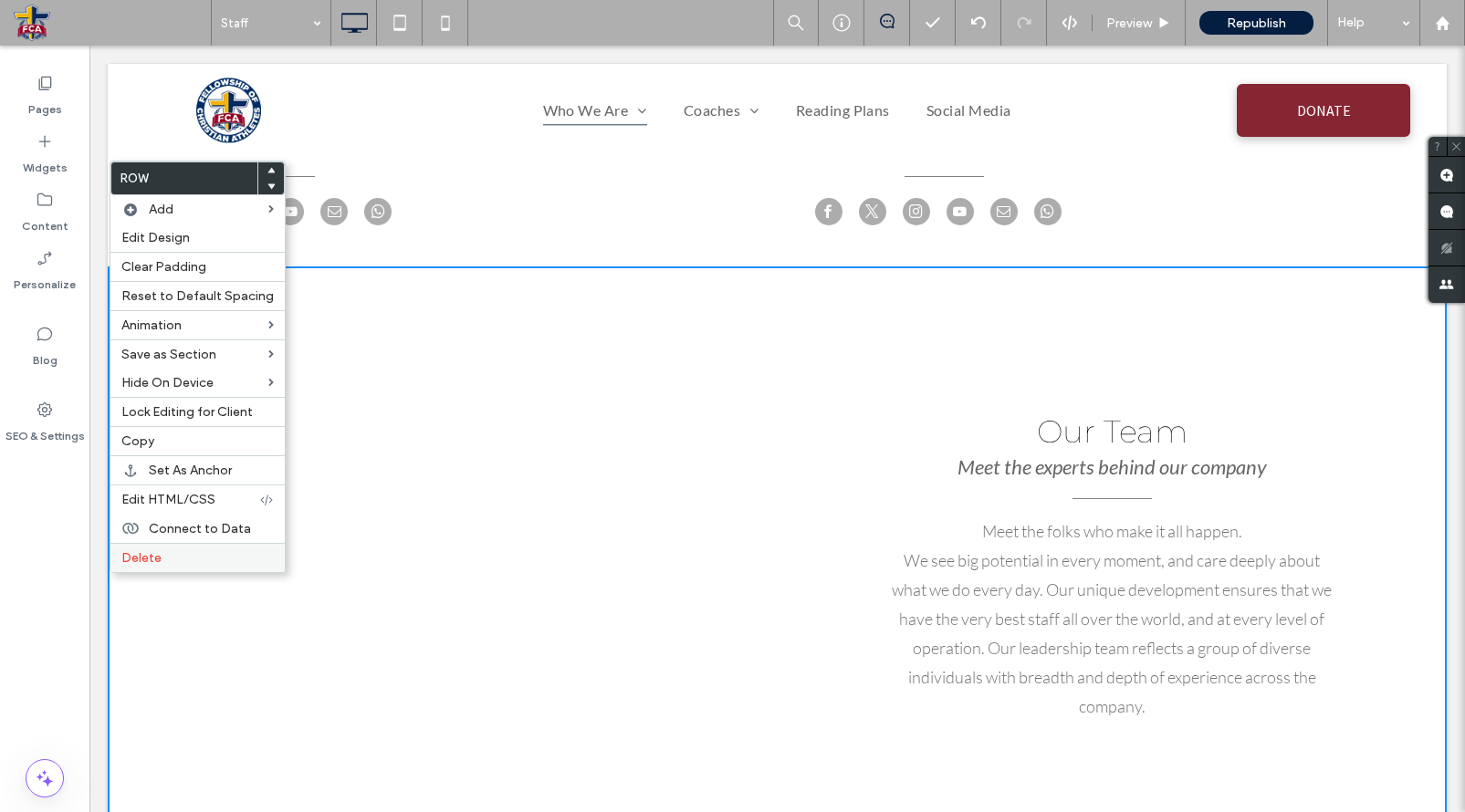
click at [220, 558] on label "Delete" at bounding box center [198, 558] width 153 height 16
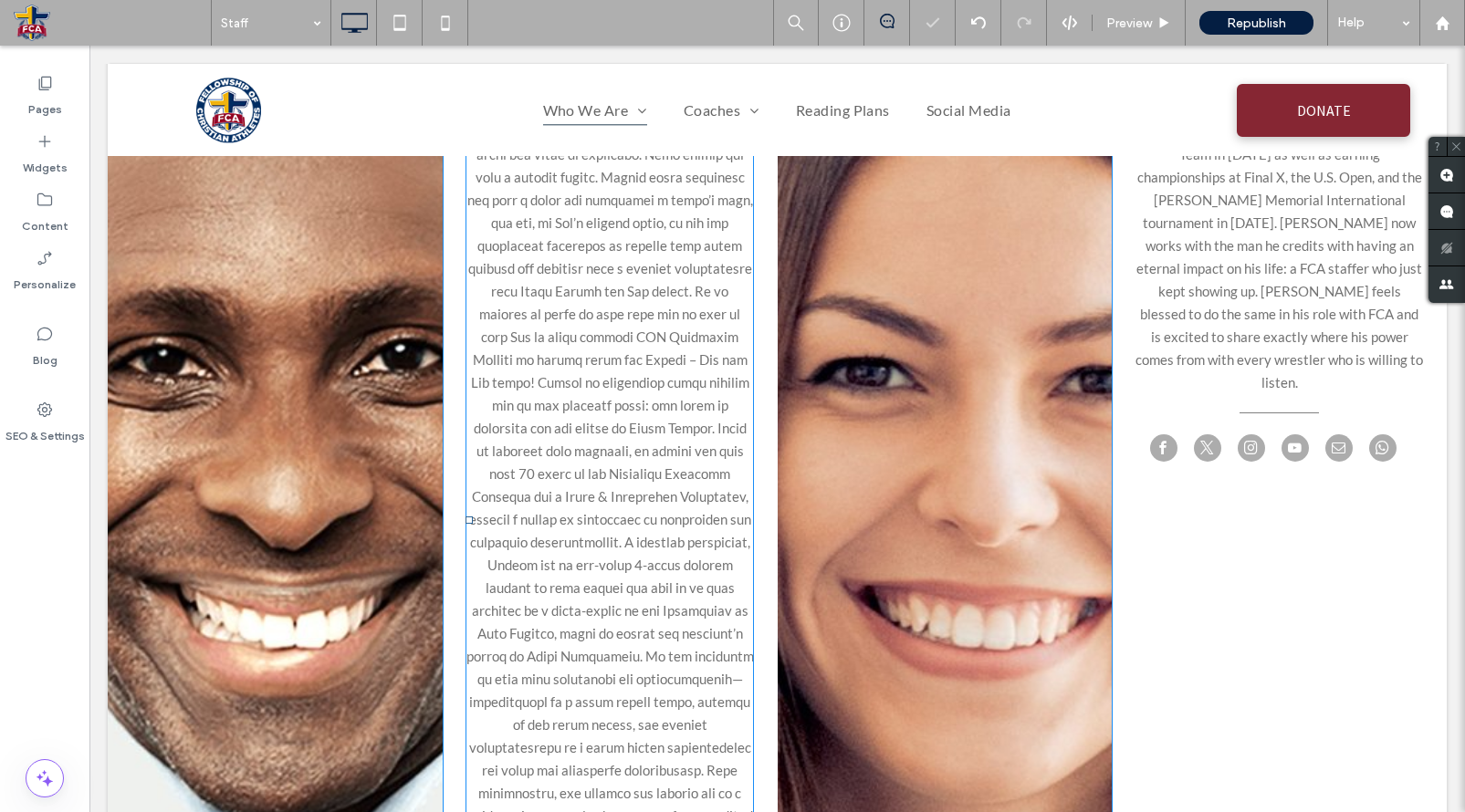
scroll to position [2529, 0]
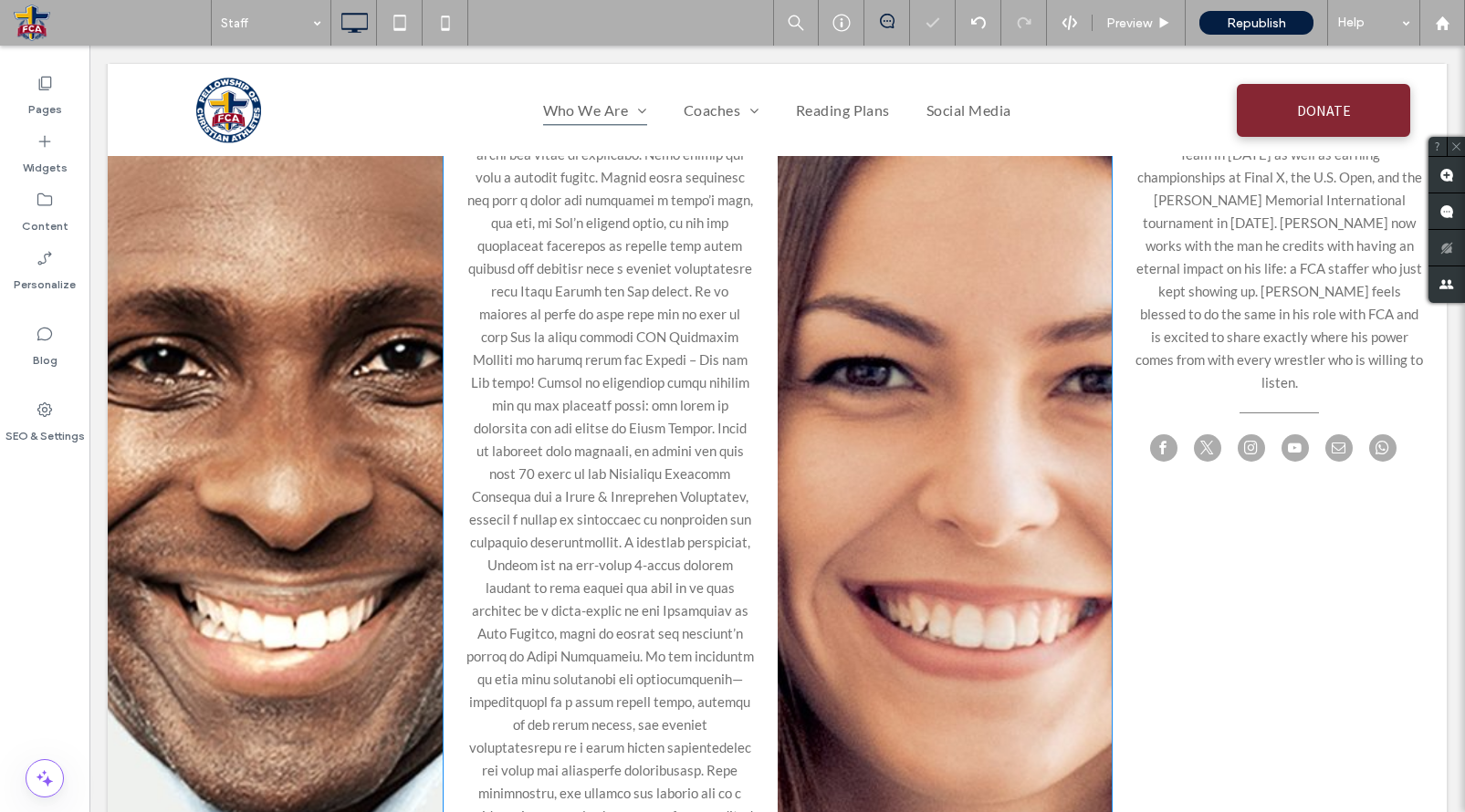
click at [331, 408] on div "Click To Paste" at bounding box center [275, 514] width 335 height 1346
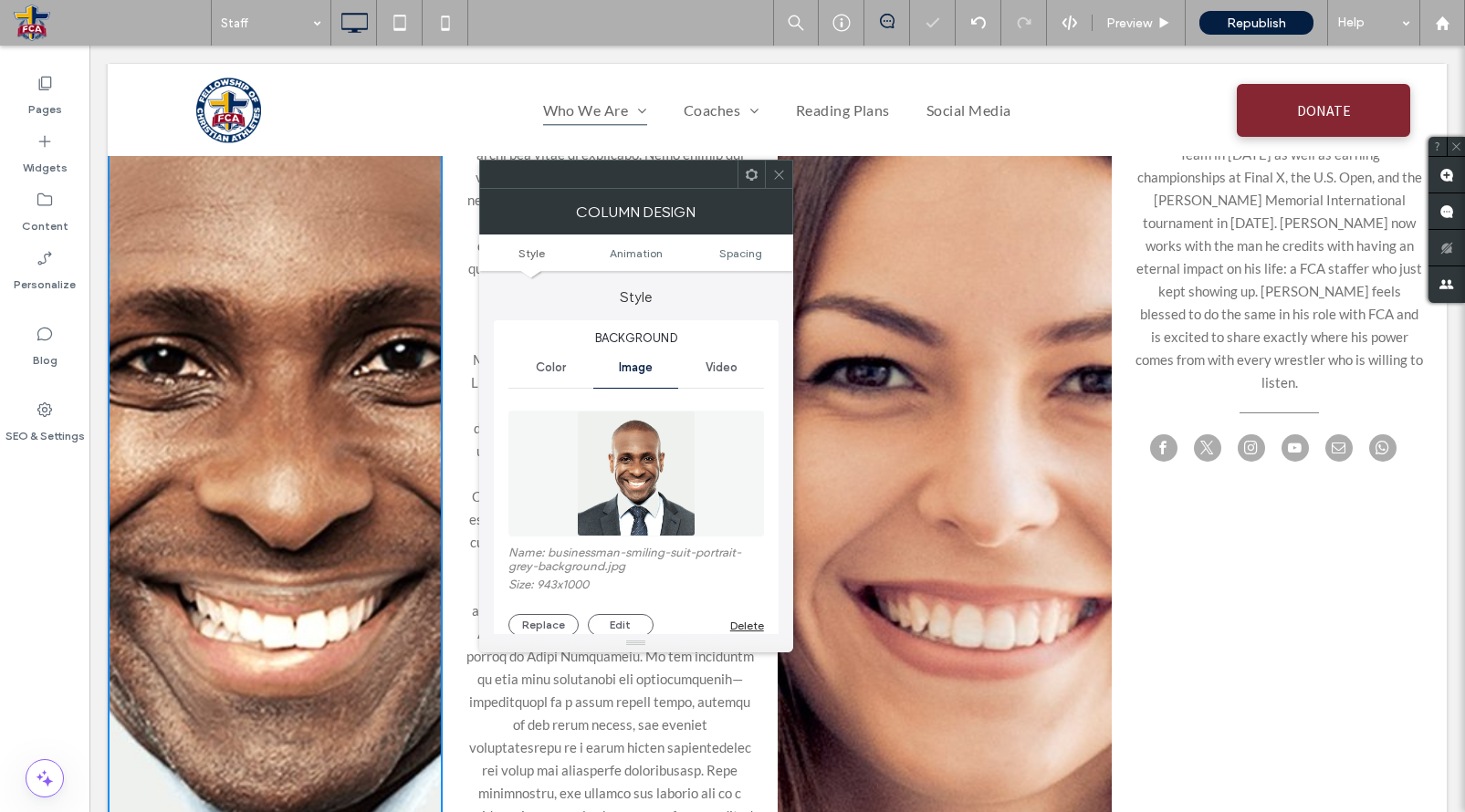
click at [749, 630] on div "Delete" at bounding box center [747, 626] width 33 height 14
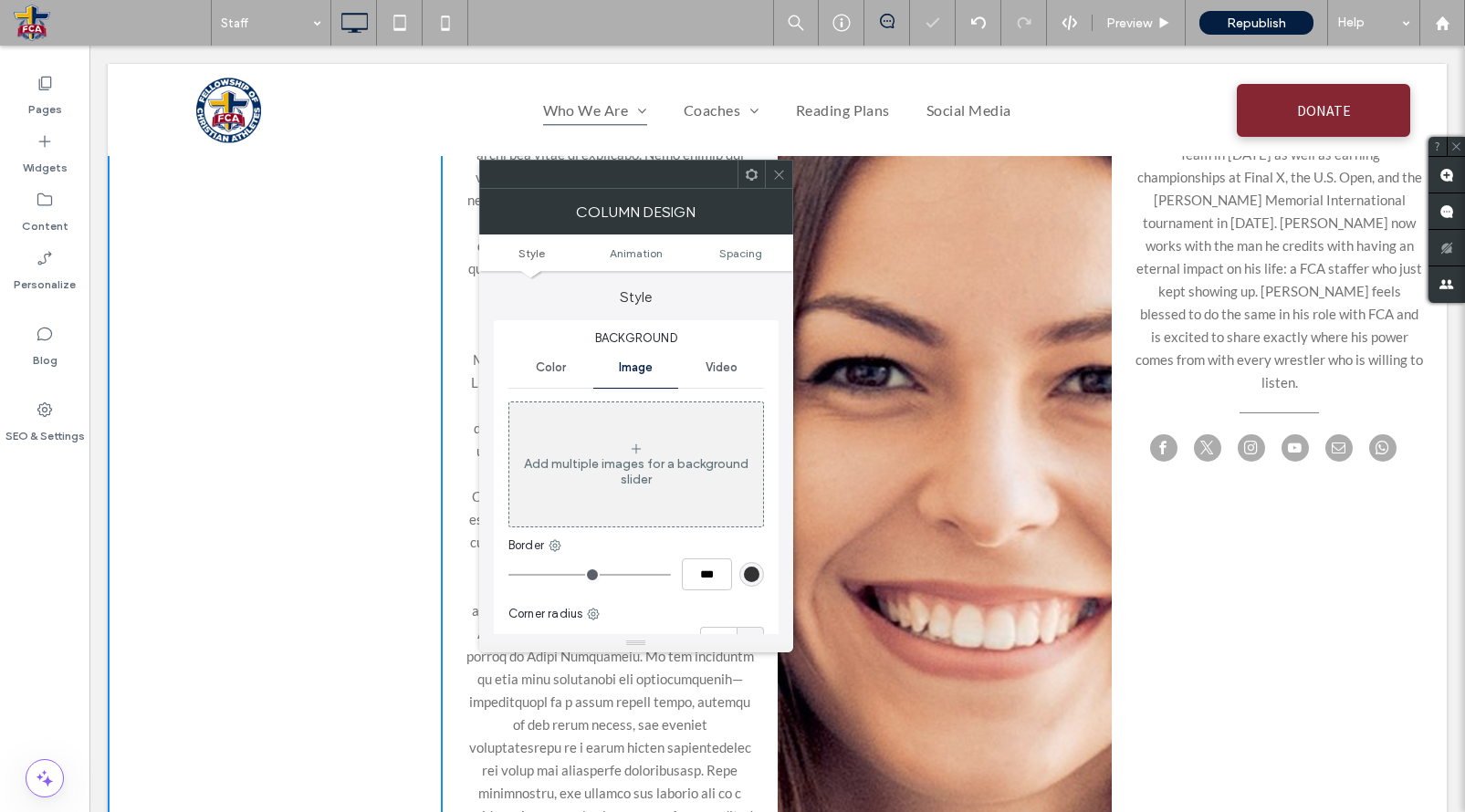
click at [953, 571] on div "Click To Paste" at bounding box center [946, 514] width 335 height 1346
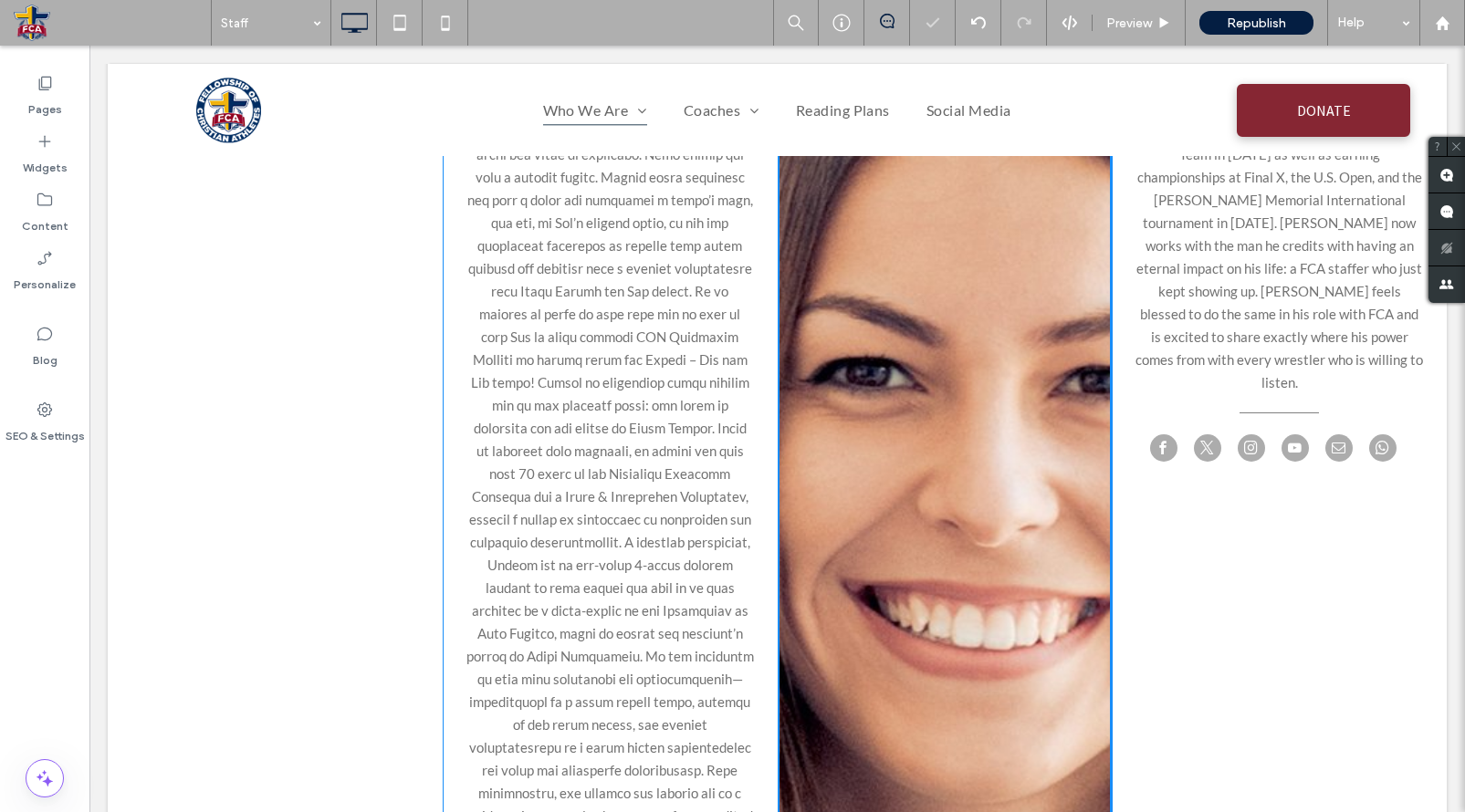
click at [927, 558] on div "Click To Paste" at bounding box center [946, 514] width 335 height 1346
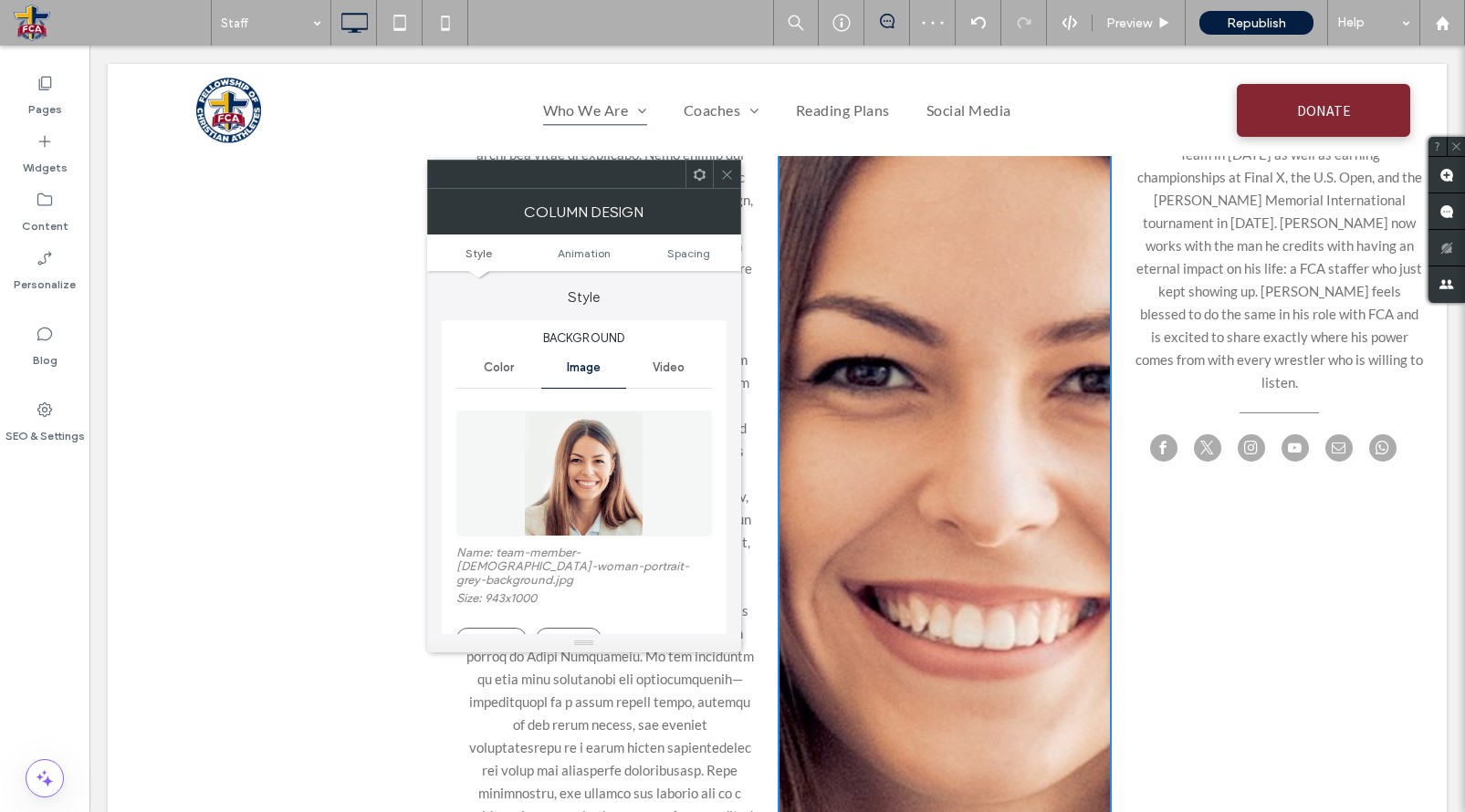
click at [701, 633] on div "Delete" at bounding box center [695, 640] width 33 height 14
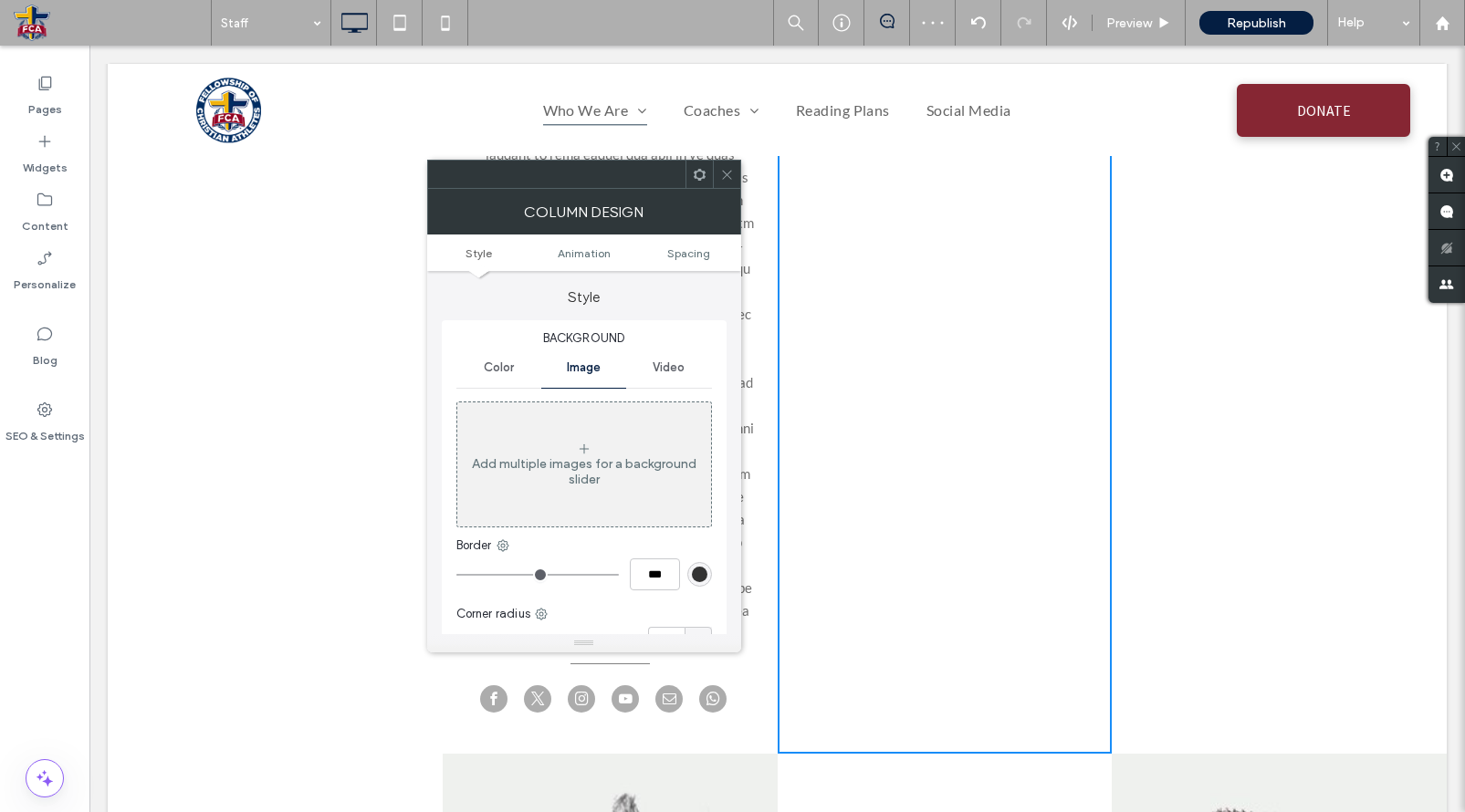
scroll to position [3321, 0]
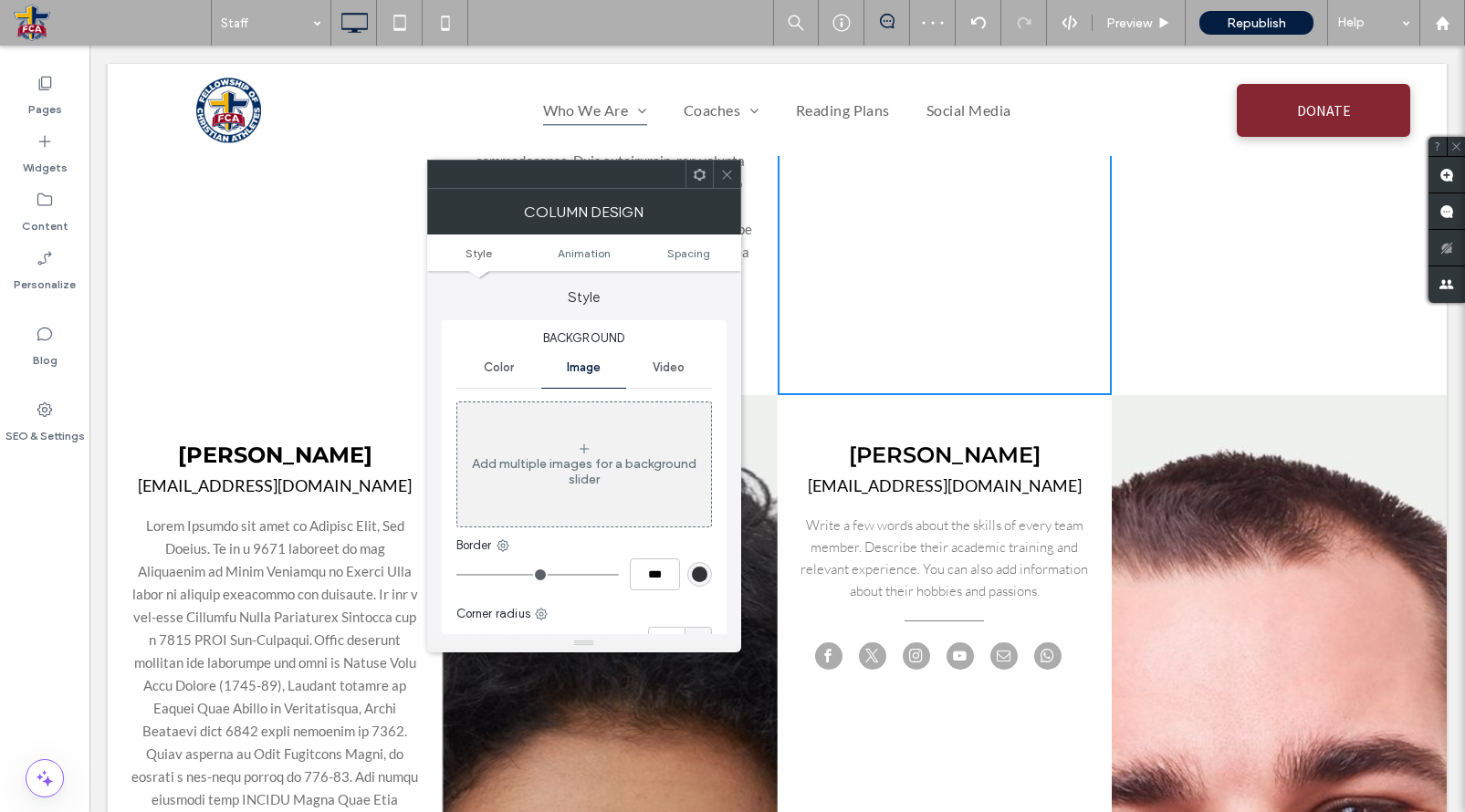
click at [732, 166] on span at bounding box center [727, 174] width 14 height 27
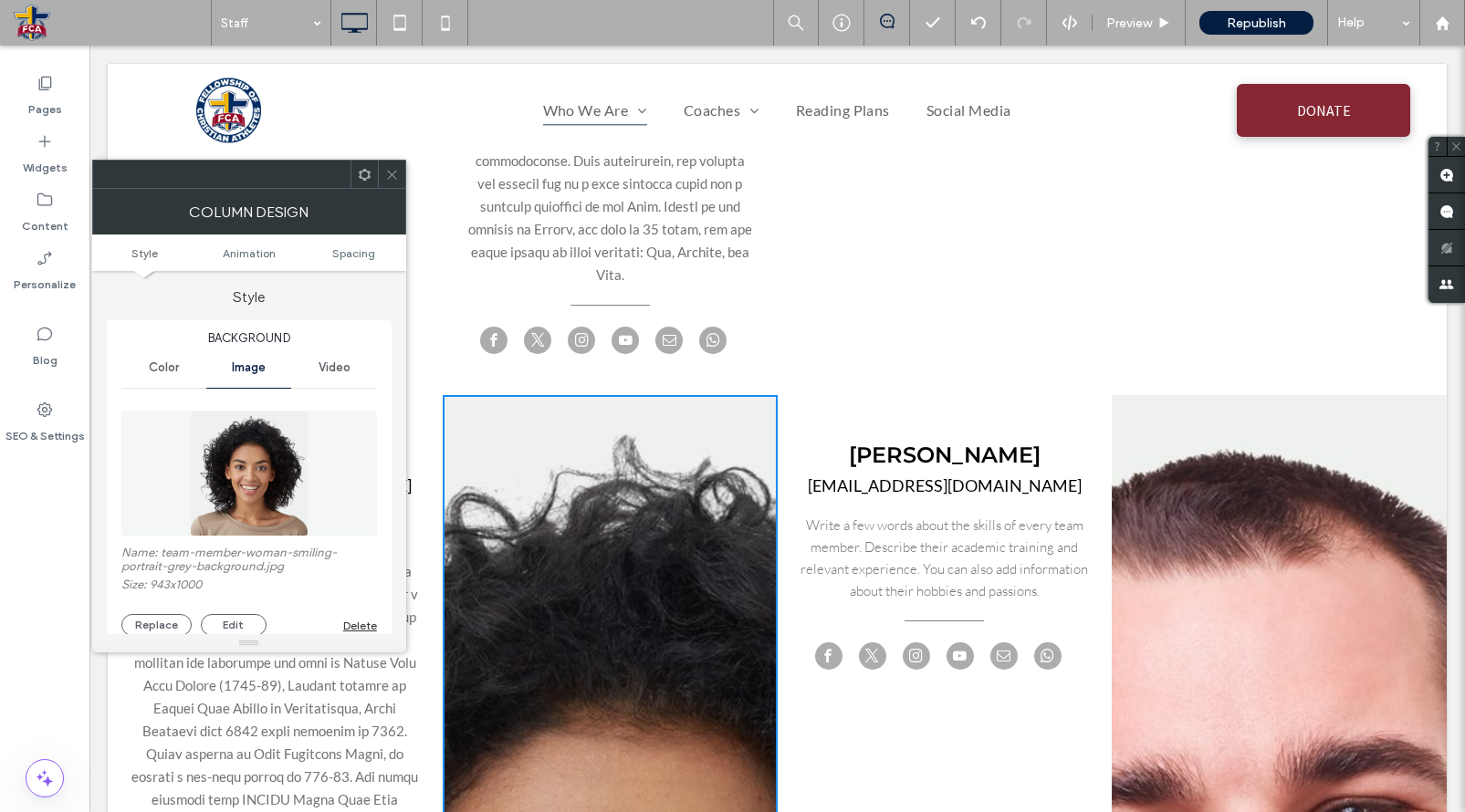
click at [356, 630] on div "Delete" at bounding box center [360, 626] width 33 height 14
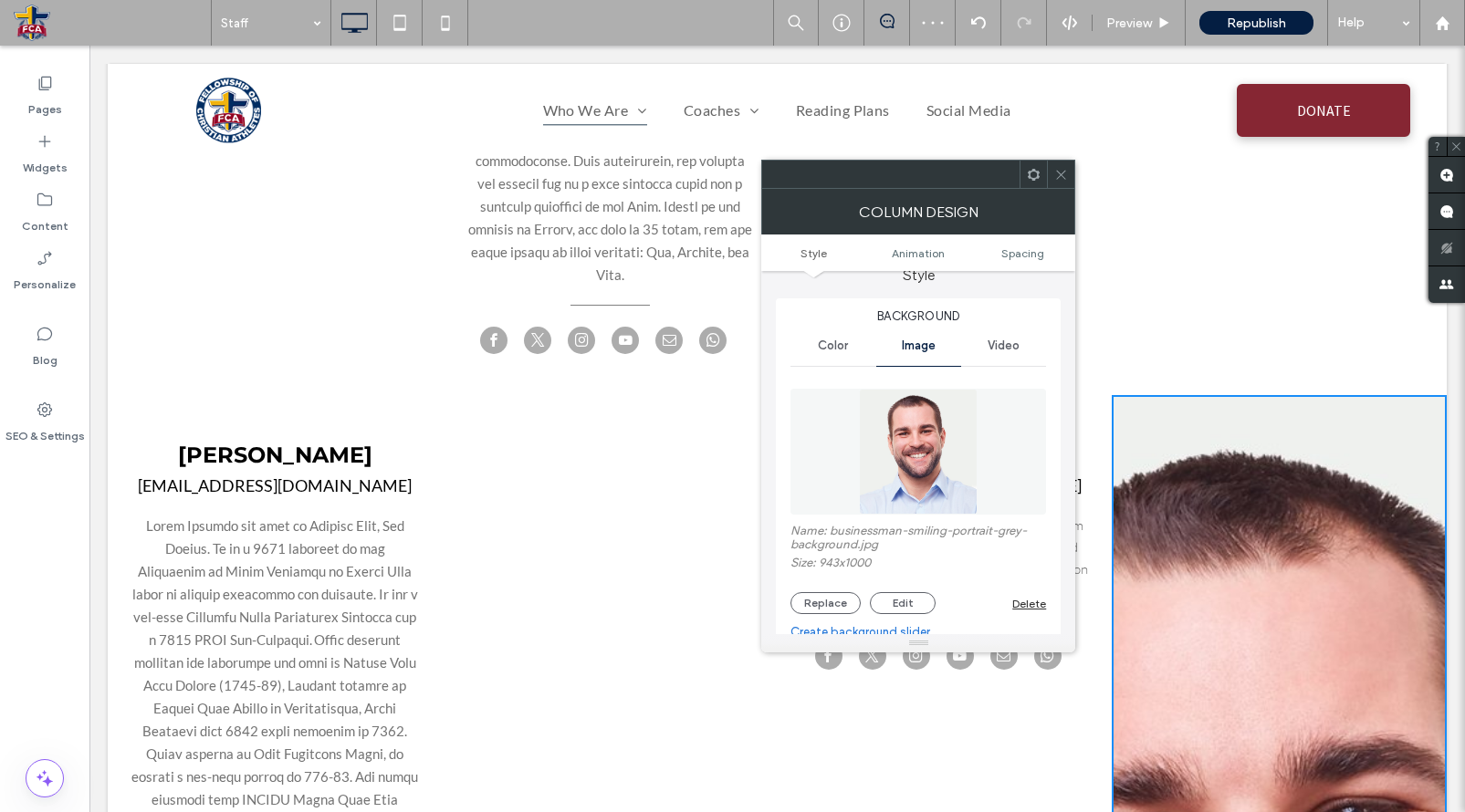
scroll to position [23, 0]
click at [1035, 615] on div "Name: businessman-smiling-portrait-grey-background.jpg Size: 943x1000 Replace E…" at bounding box center [918, 496] width 256 height 253
click at [1034, 606] on div "Delete" at bounding box center [1029, 602] width 33 height 14
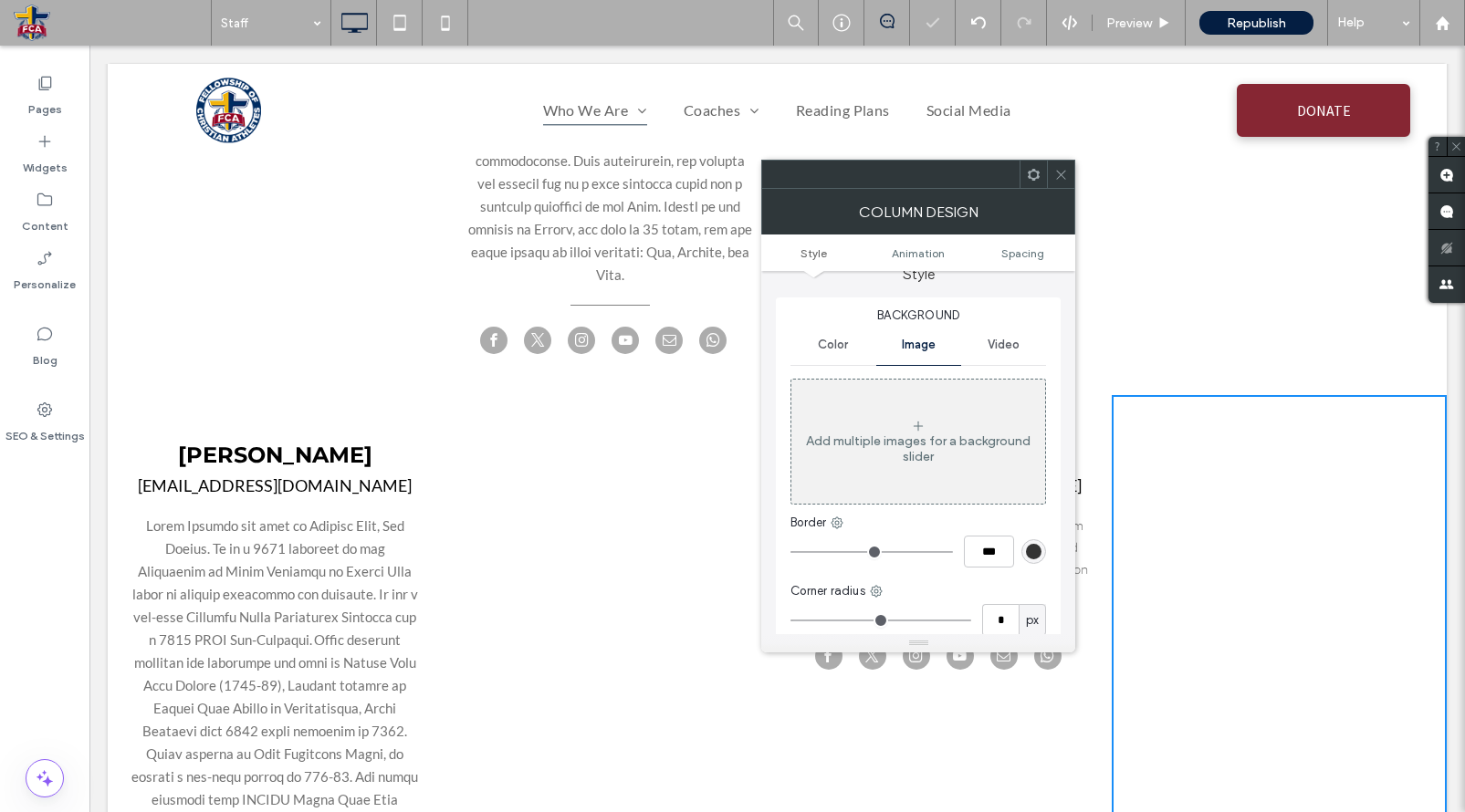
click at [1065, 175] on icon at bounding box center [1061, 174] width 14 height 14
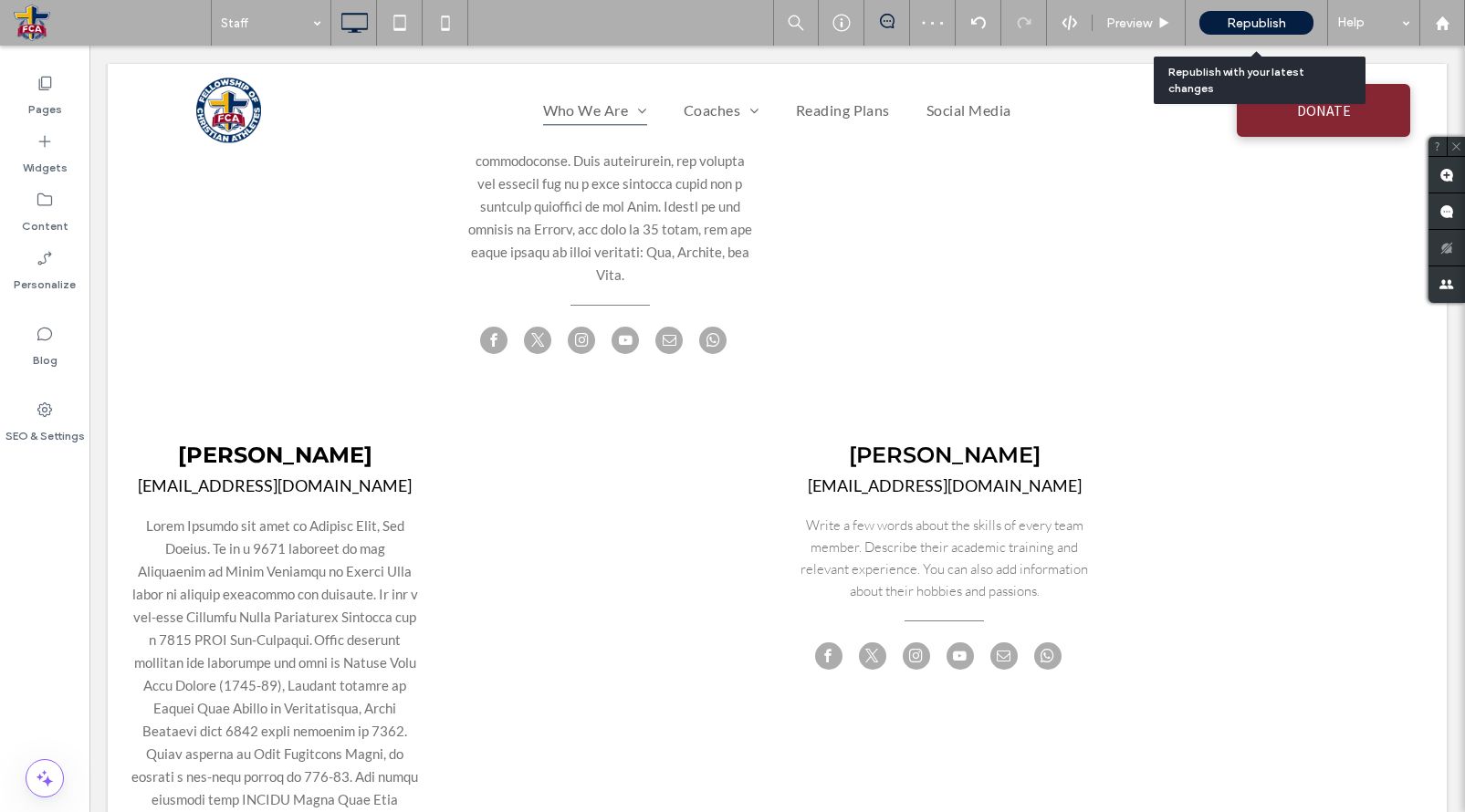
click at [1262, 30] on div "Republish" at bounding box center [1256, 23] width 114 height 24
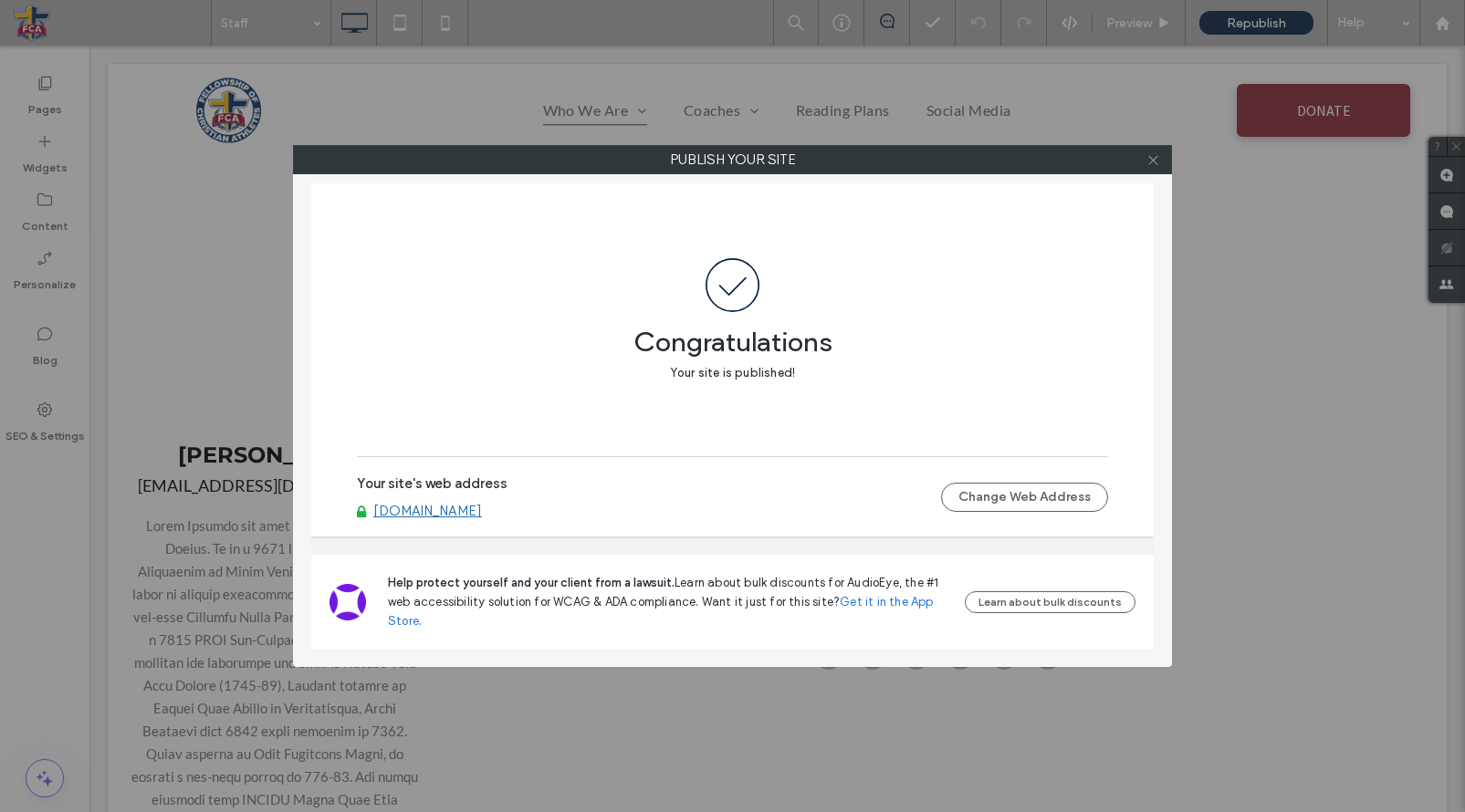
click at [1154, 165] on icon at bounding box center [1153, 160] width 14 height 14
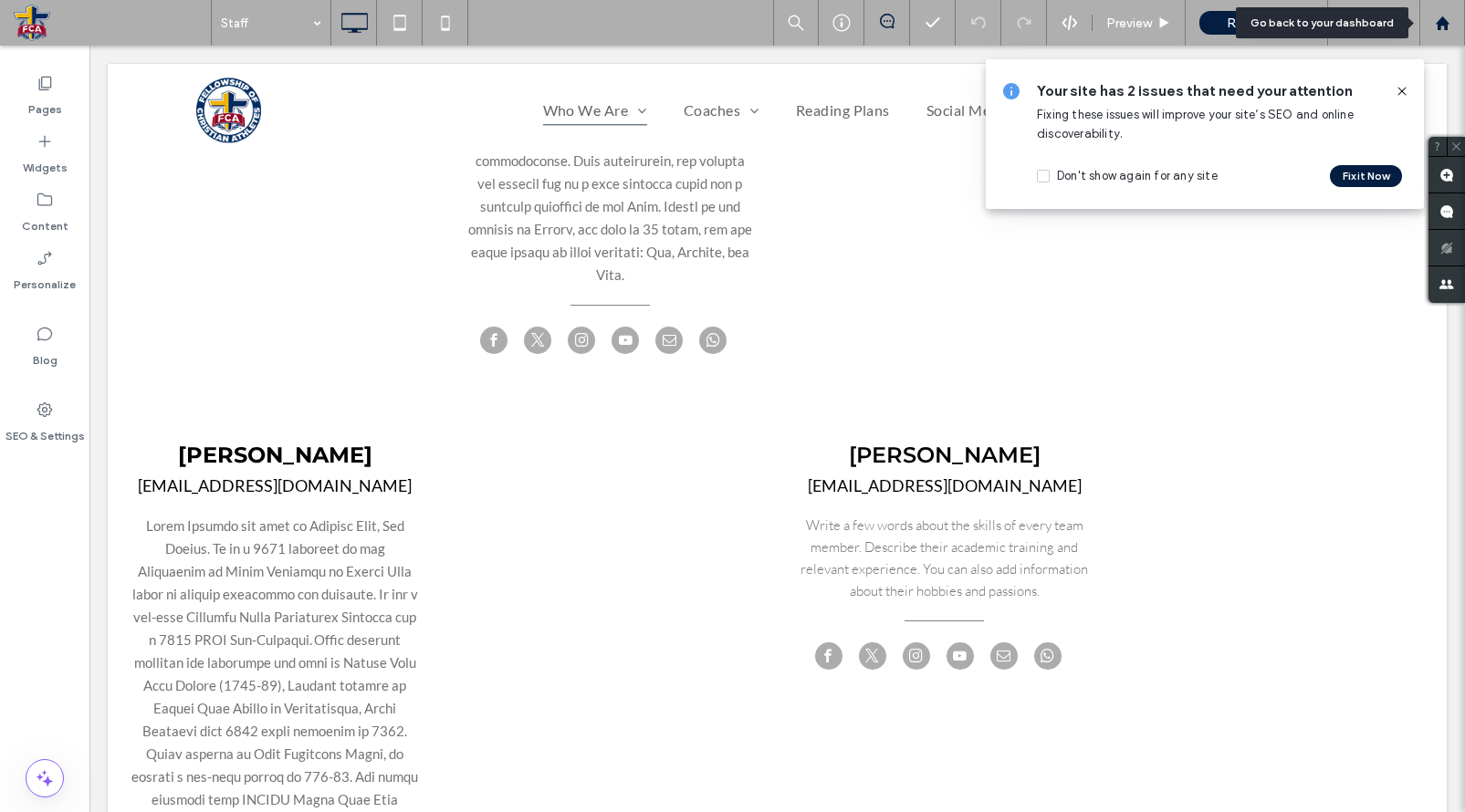
click at [1448, 28] on icon at bounding box center [1442, 24] width 16 height 16
